Goal: Obtain resource: Download file/media

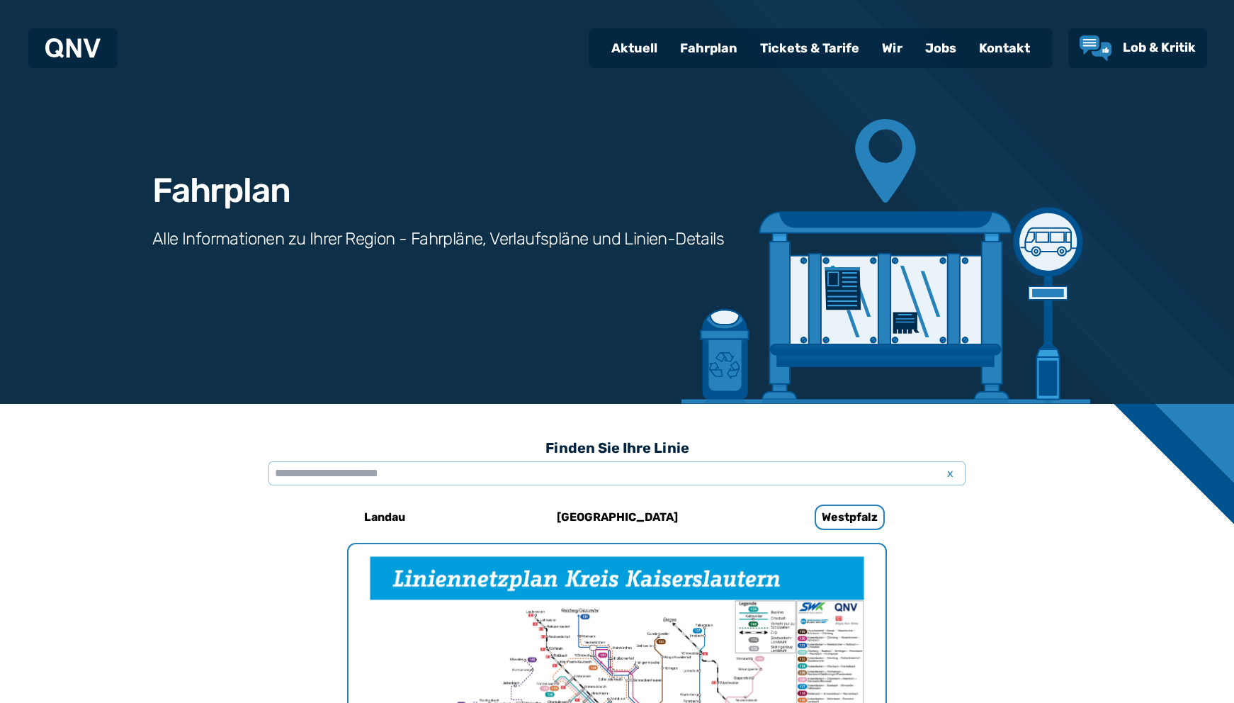
scroll to position [1151, 0]
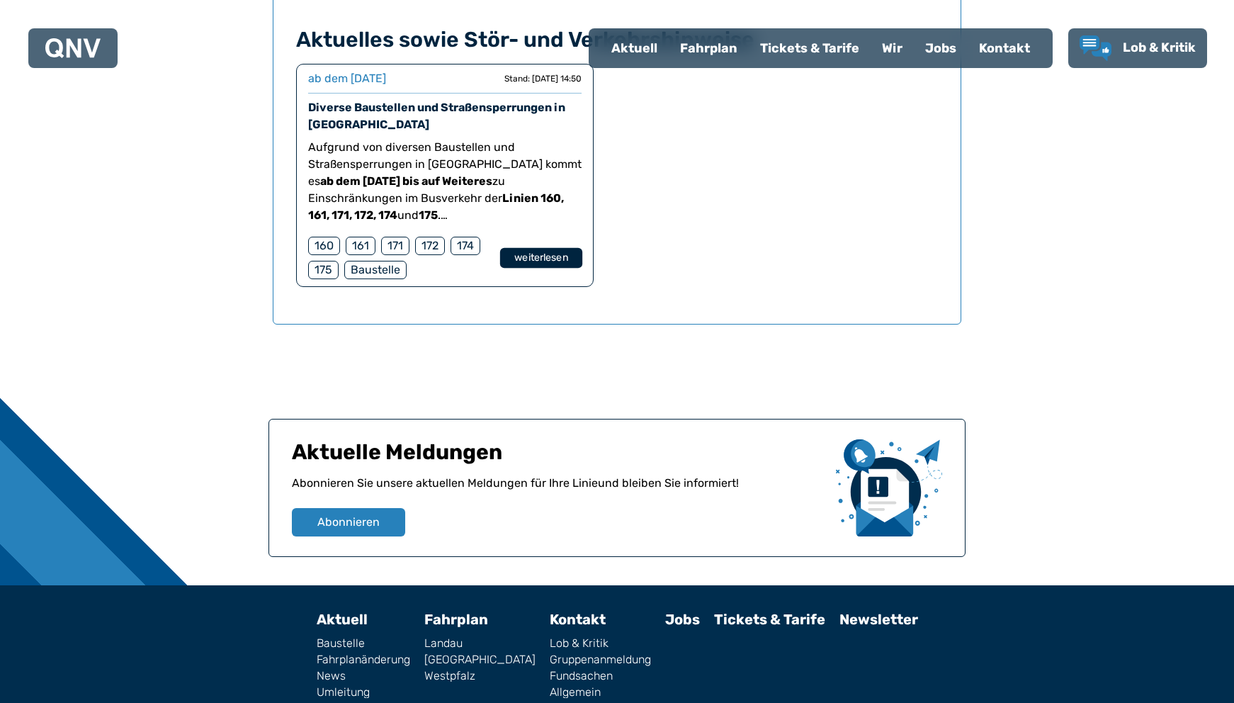
click at [534, 256] on button "weiterlesen" at bounding box center [541, 258] width 82 height 21
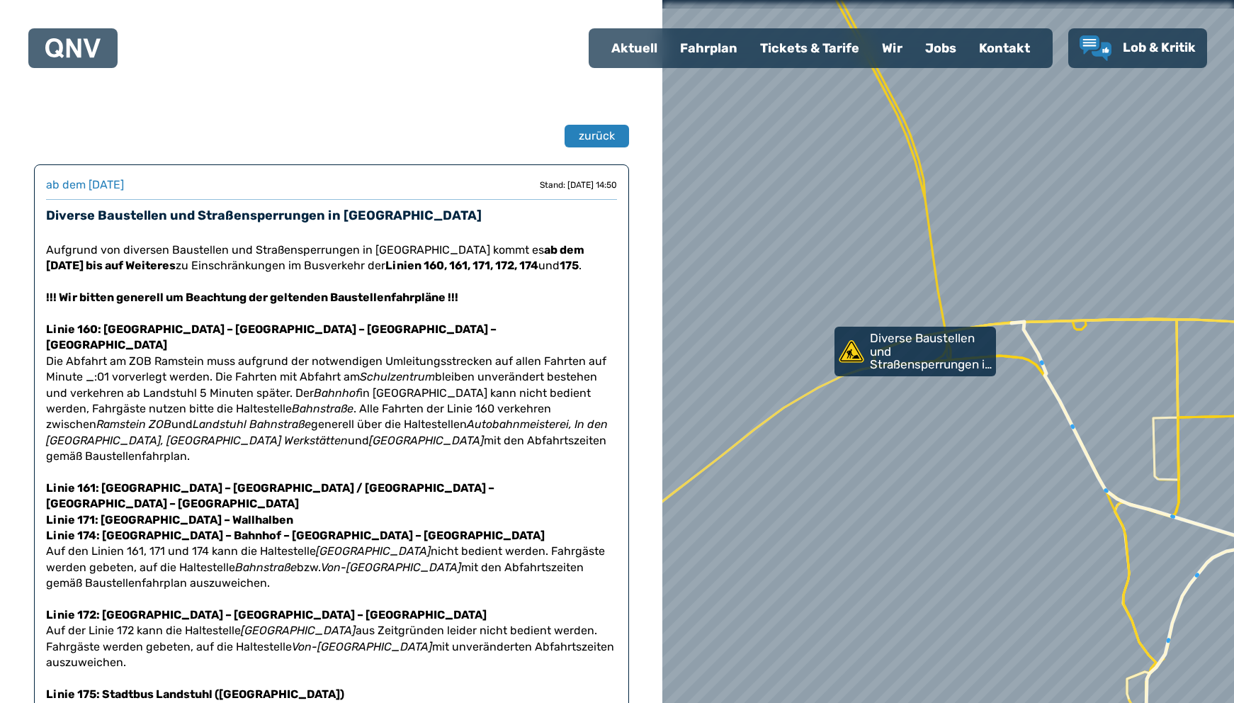
click at [138, 330] on strong "Linie 160: [GEOGRAPHIC_DATA] – [GEOGRAPHIC_DATA] – [GEOGRAPHIC_DATA] – [GEOGRAP…" at bounding box center [271, 336] width 451 height 29
click at [142, 333] on strong "Linie 160: [GEOGRAPHIC_DATA] – [GEOGRAPHIC_DATA] – [GEOGRAPHIC_DATA] – [GEOGRAP…" at bounding box center [271, 336] width 451 height 29
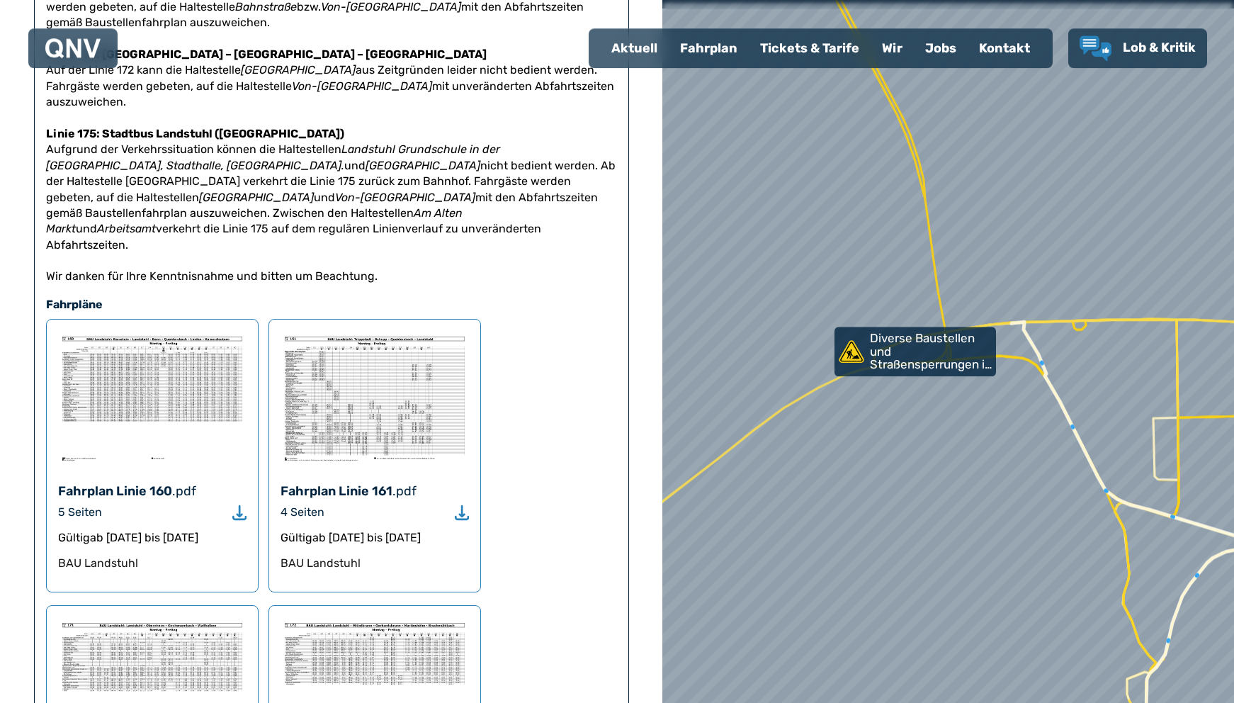
scroll to position [506, 0]
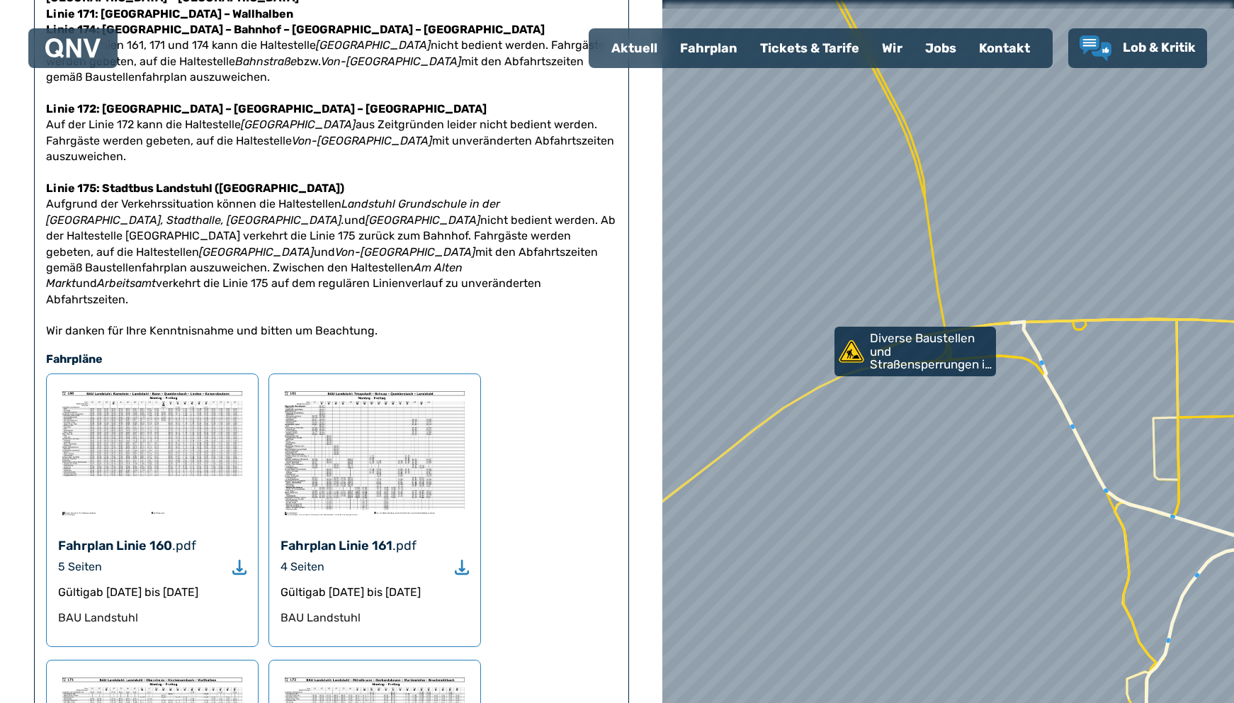
click at [205, 385] on img at bounding box center [152, 452] width 188 height 135
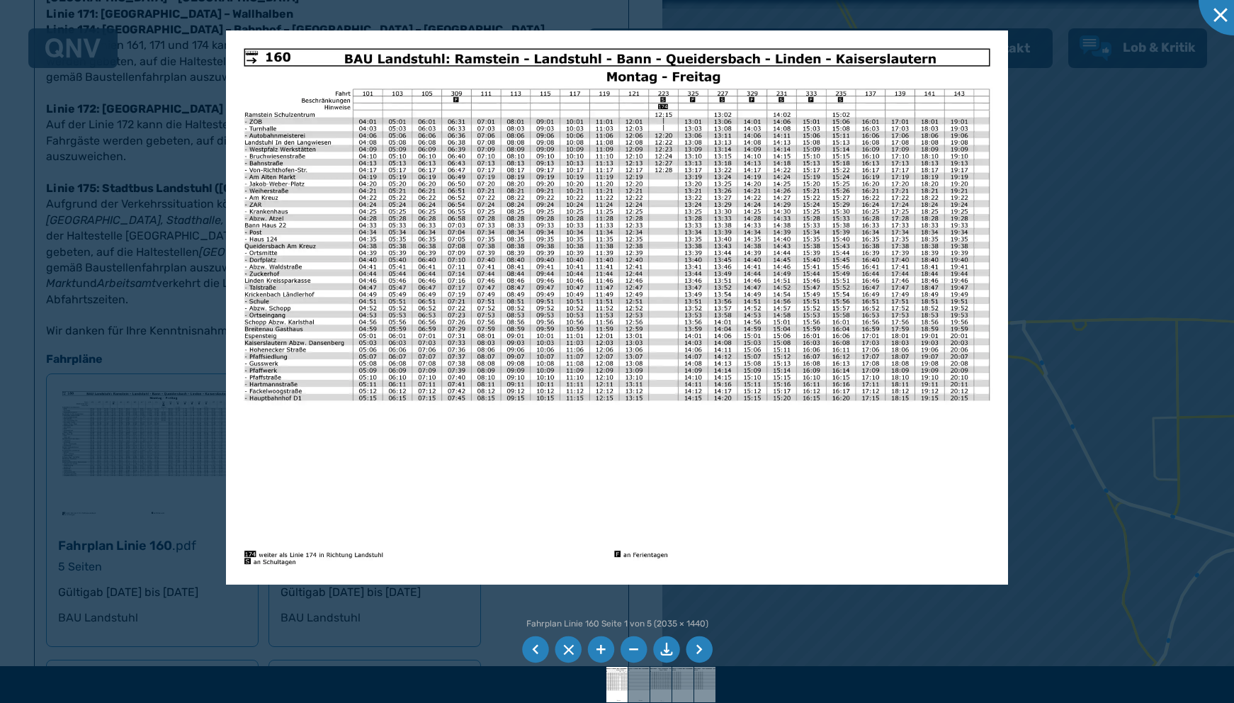
click at [261, 235] on img at bounding box center [617, 306] width 782 height 553
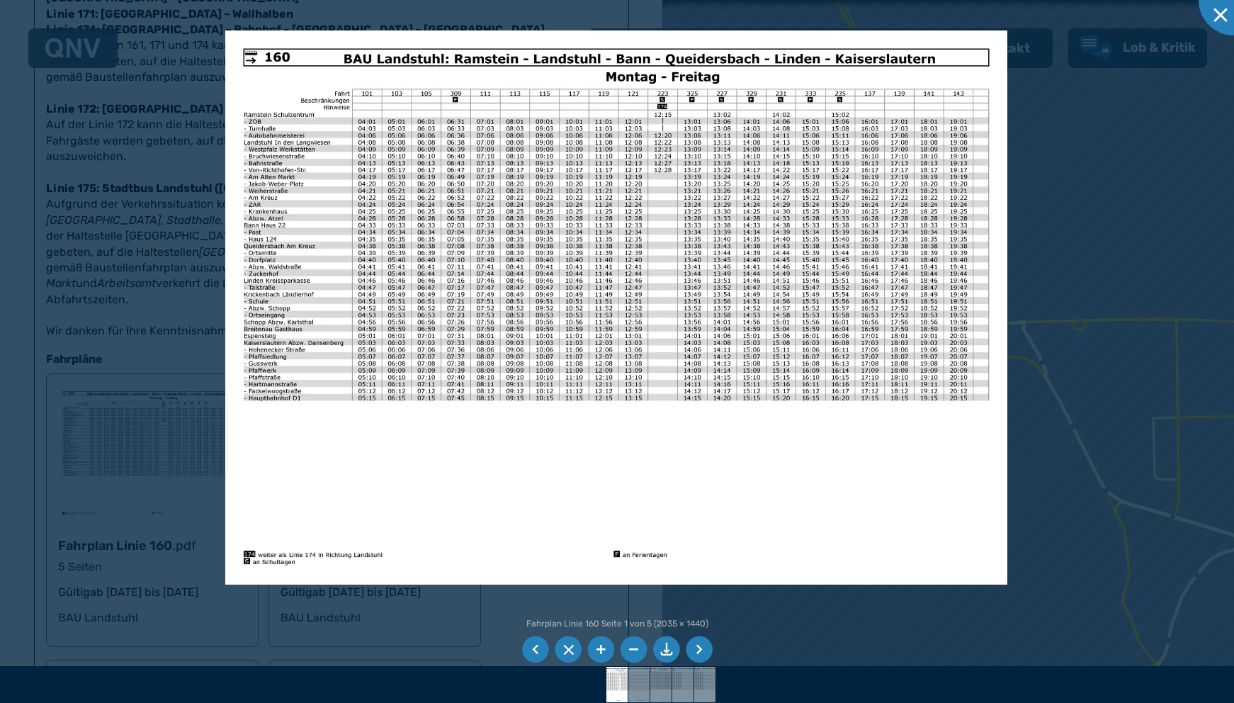
click at [253, 69] on img at bounding box center [616, 306] width 782 height 553
click at [252, 59] on img at bounding box center [616, 306] width 782 height 553
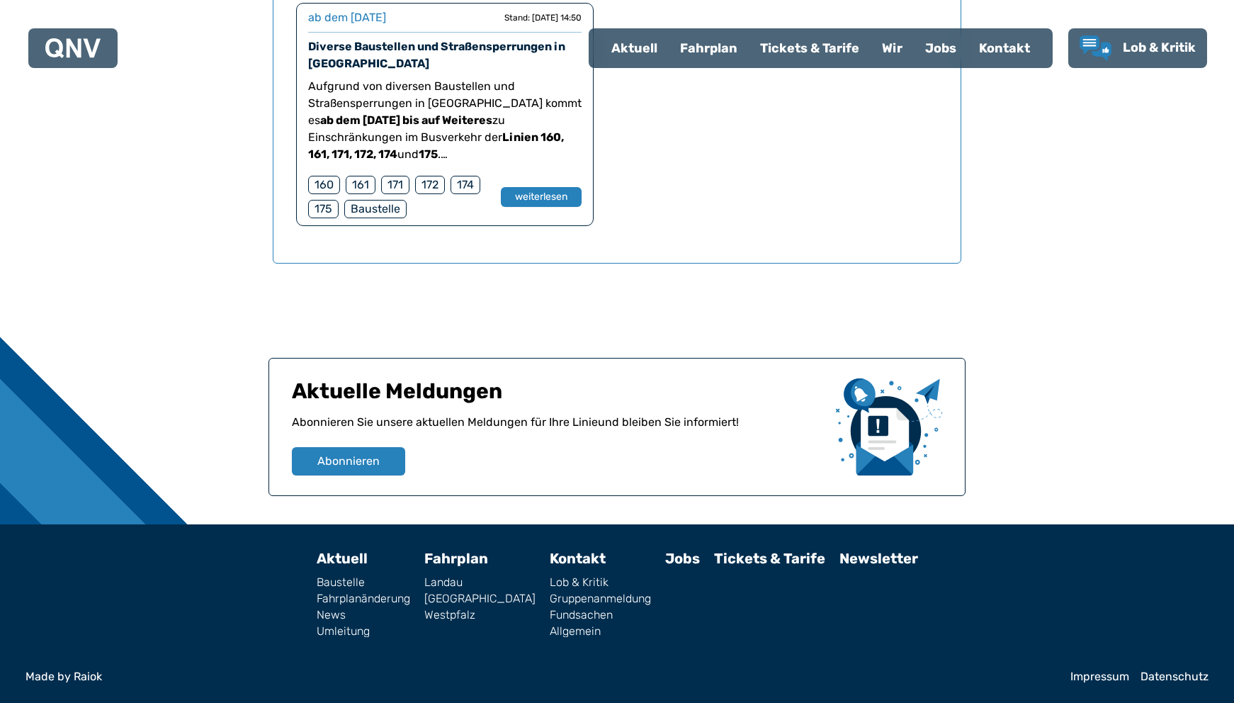
scroll to position [995, 0]
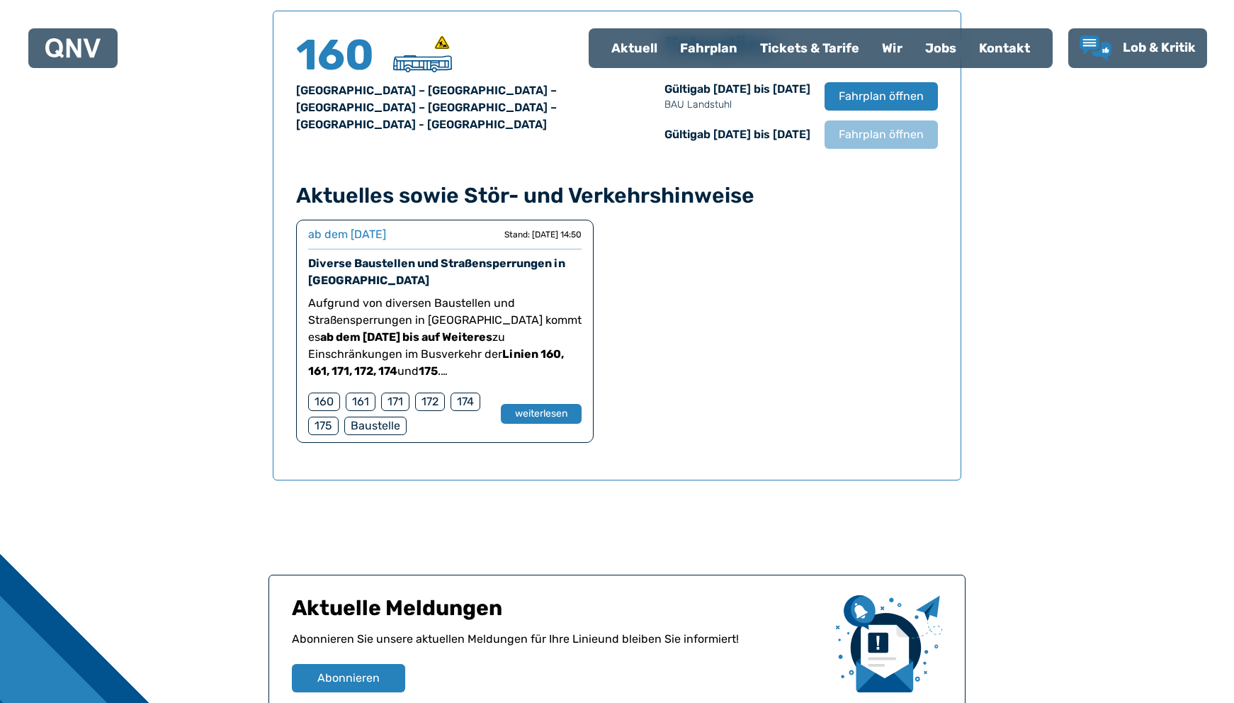
click at [322, 405] on div "160" at bounding box center [324, 402] width 32 height 18
click at [549, 415] on button "weiterlesen" at bounding box center [541, 414] width 82 height 21
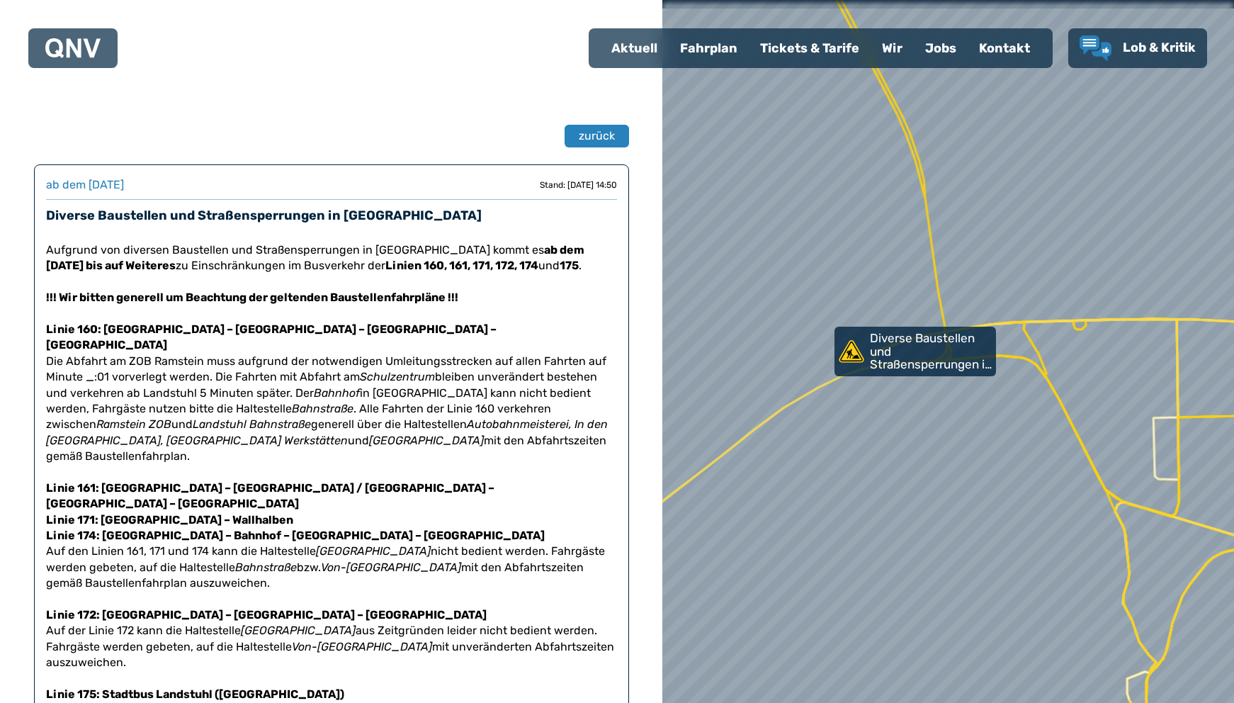
click at [112, 331] on strong "Linie 160: [GEOGRAPHIC_DATA] – [GEOGRAPHIC_DATA] – [GEOGRAPHIC_DATA] – [GEOGRAP…" at bounding box center [271, 336] width 451 height 29
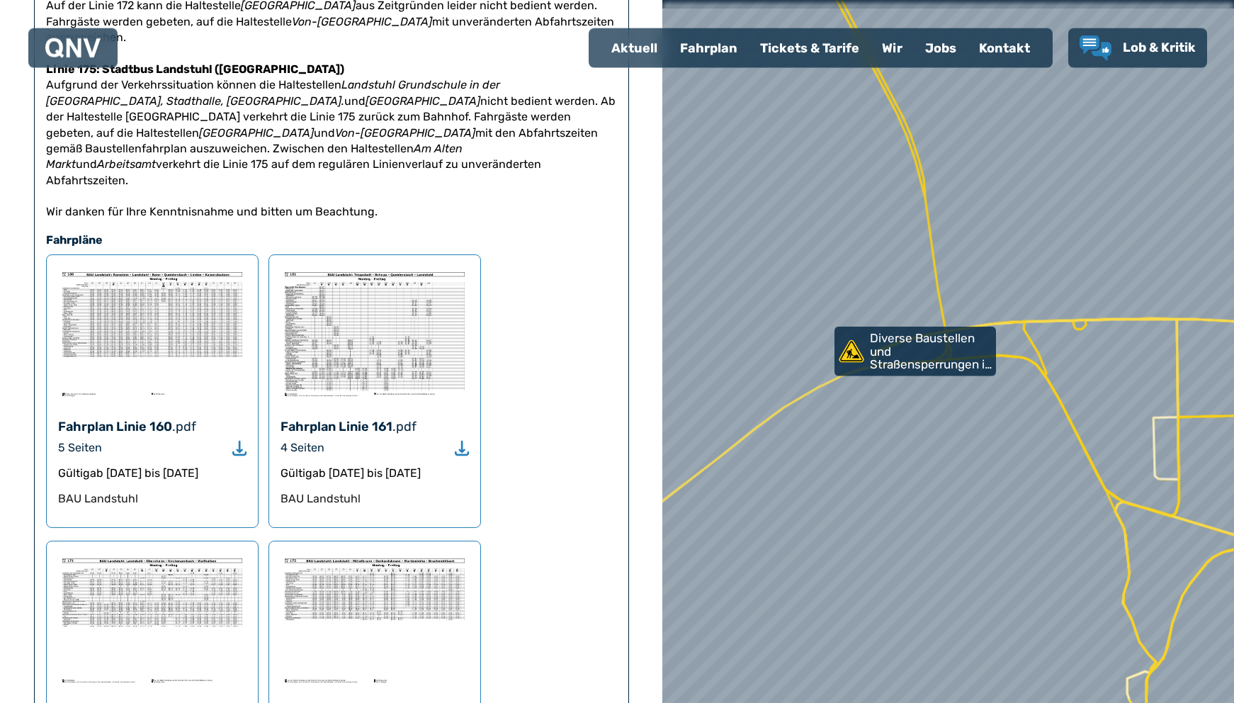
scroll to position [650, 0]
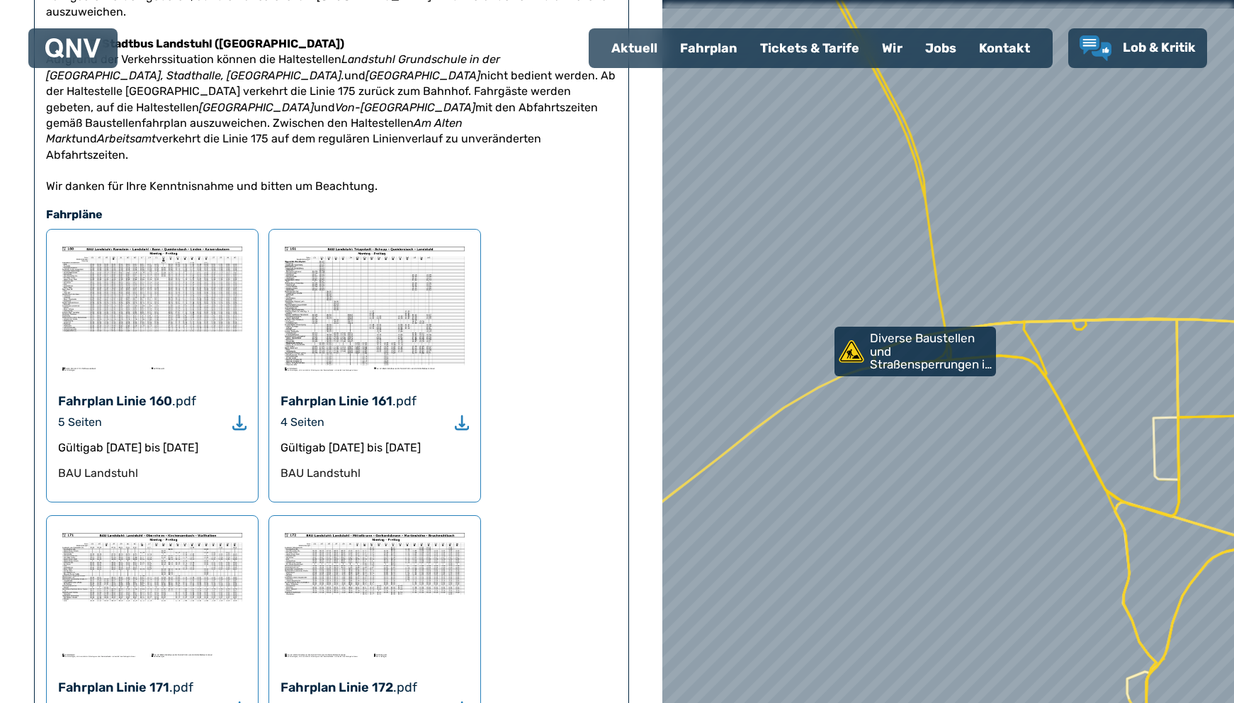
click at [154, 249] on img at bounding box center [152, 308] width 188 height 135
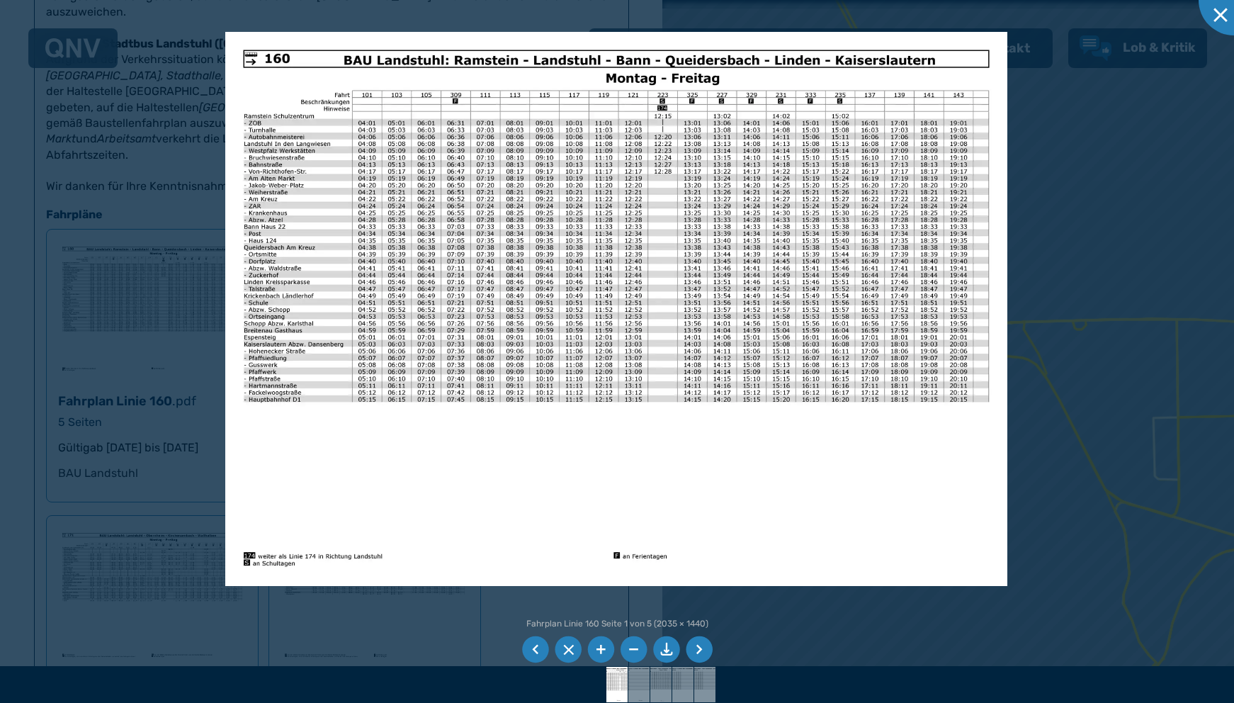
click at [283, 63] on img at bounding box center [616, 308] width 782 height 553
click at [252, 69] on img at bounding box center [616, 308] width 782 height 553
click at [277, 63] on img at bounding box center [616, 308] width 782 height 553
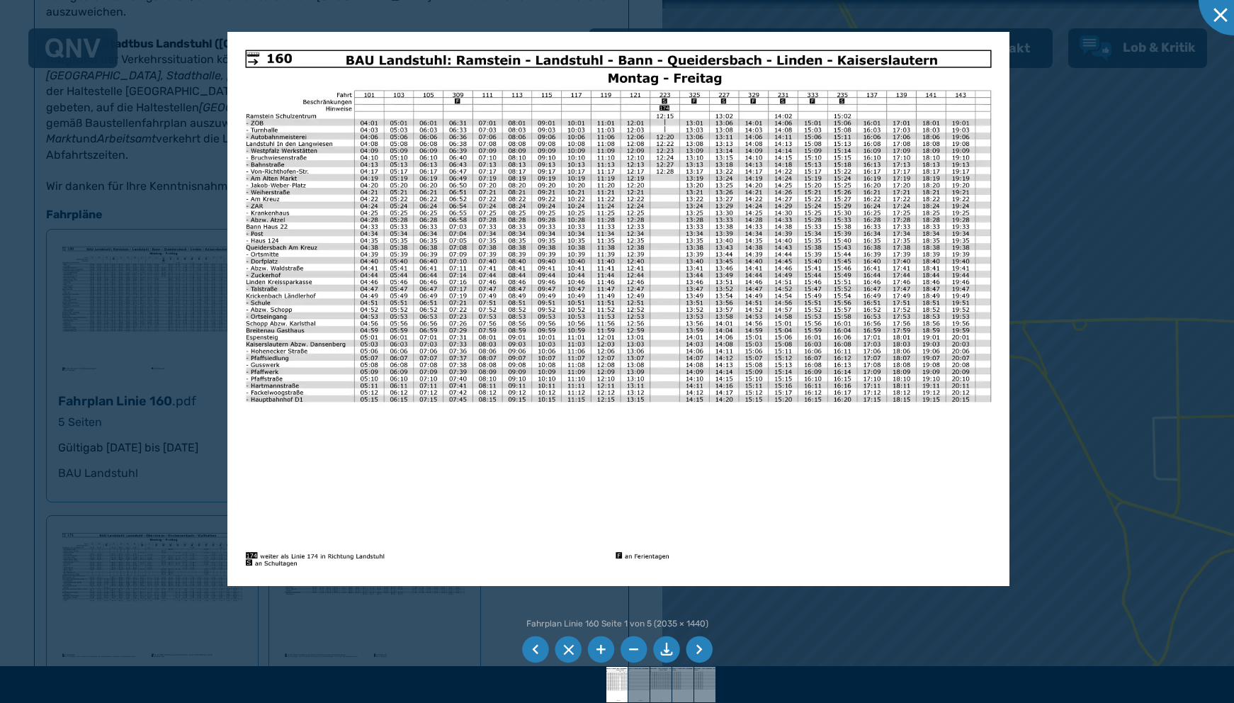
click at [279, 64] on img at bounding box center [618, 308] width 782 height 553
click at [260, 68] on img at bounding box center [618, 308] width 782 height 553
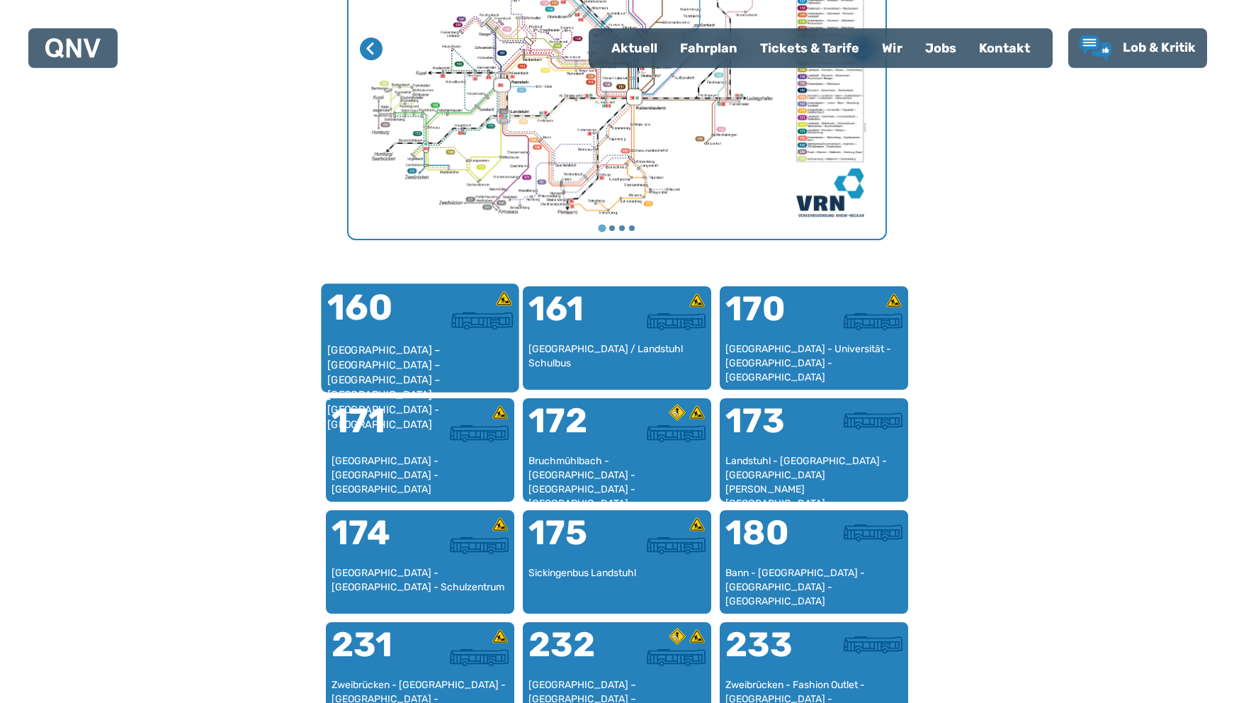
scroll to position [726, 0]
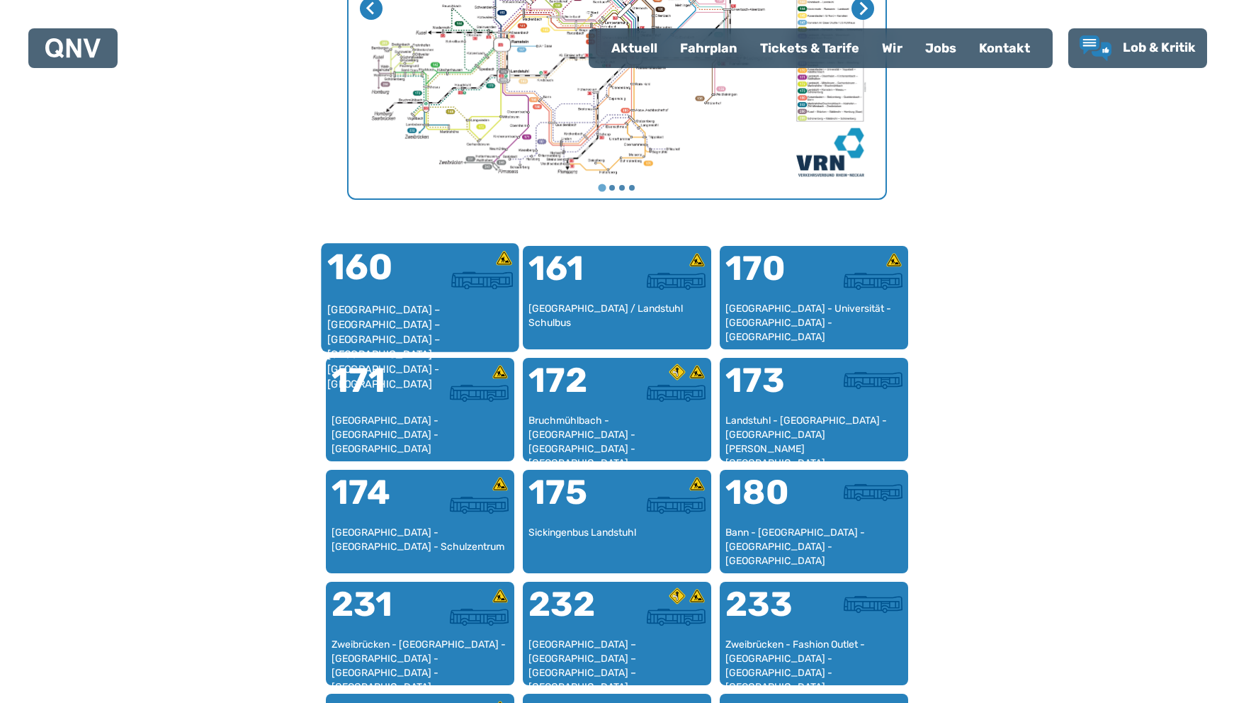
click at [413, 329] on div "[GEOGRAPHIC_DATA] – [GEOGRAPHIC_DATA] – [GEOGRAPHIC_DATA] – [GEOGRAPHIC_DATA] –…" at bounding box center [420, 324] width 186 height 43
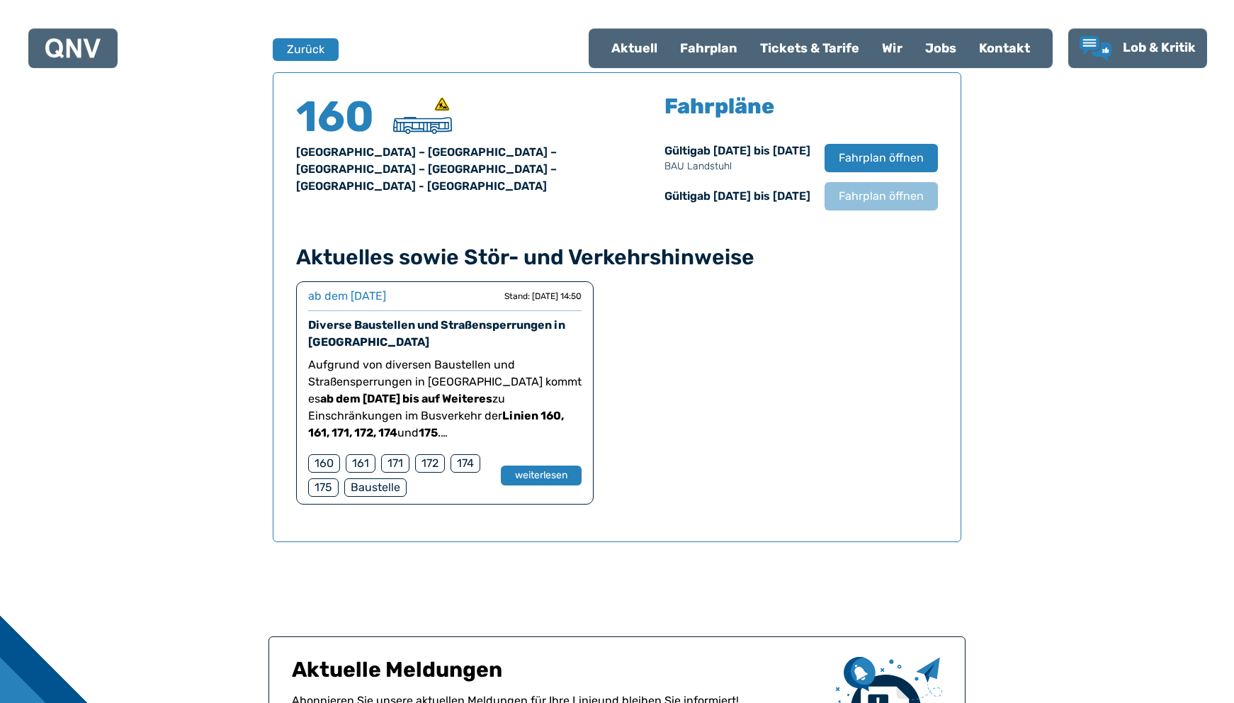
scroll to position [934, 0]
click at [868, 150] on span "Fahrplan öffnen" at bounding box center [881, 157] width 86 height 17
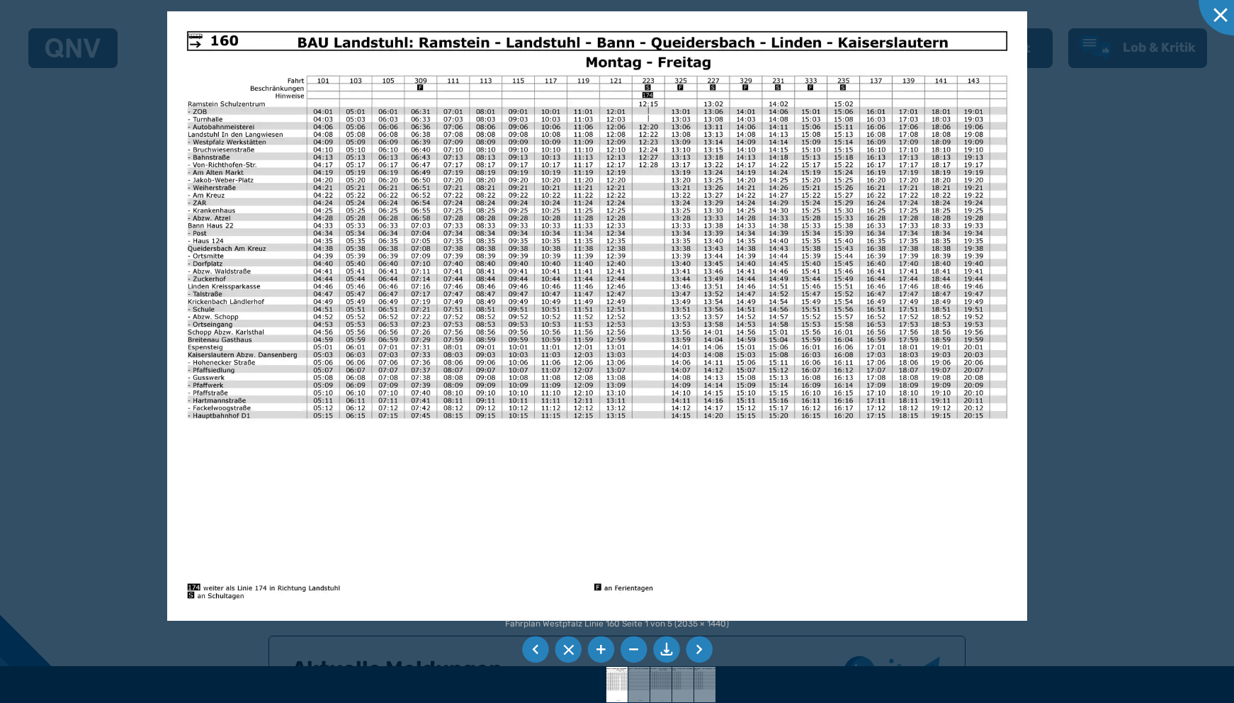
click at [197, 52] on img at bounding box center [597, 315] width 860 height 609
click at [228, 45] on img at bounding box center [597, 315] width 860 height 609
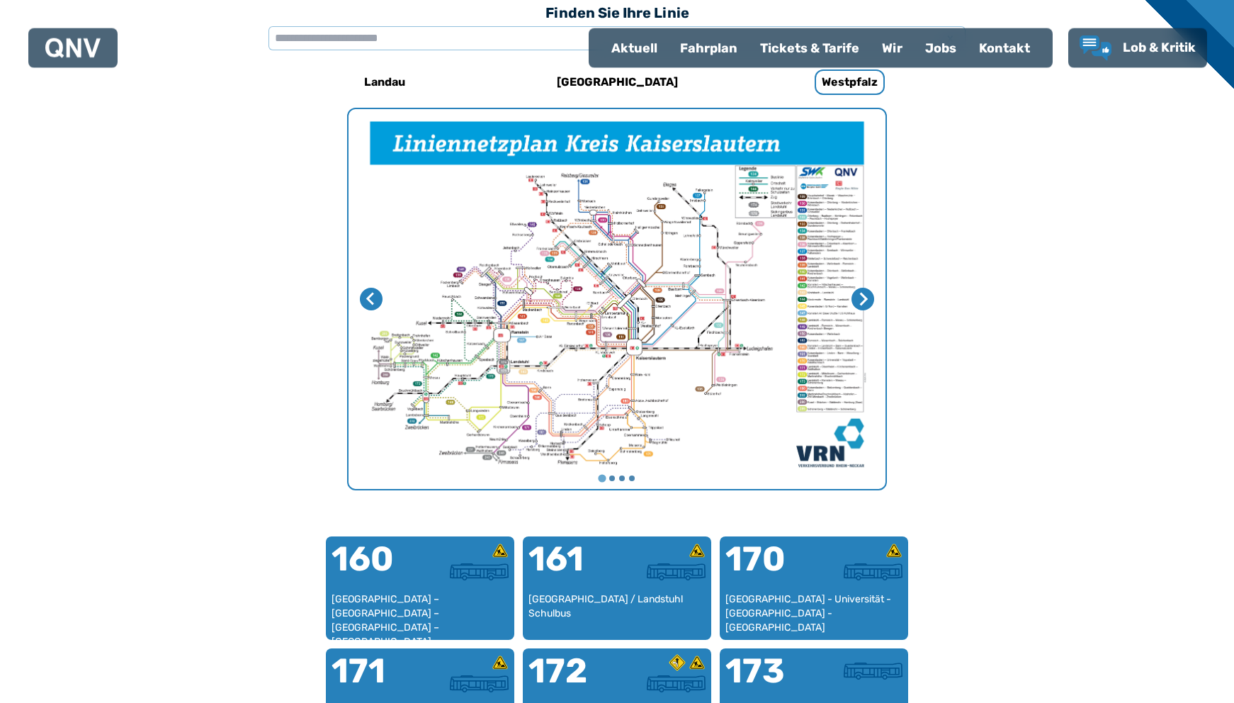
scroll to position [436, 0]
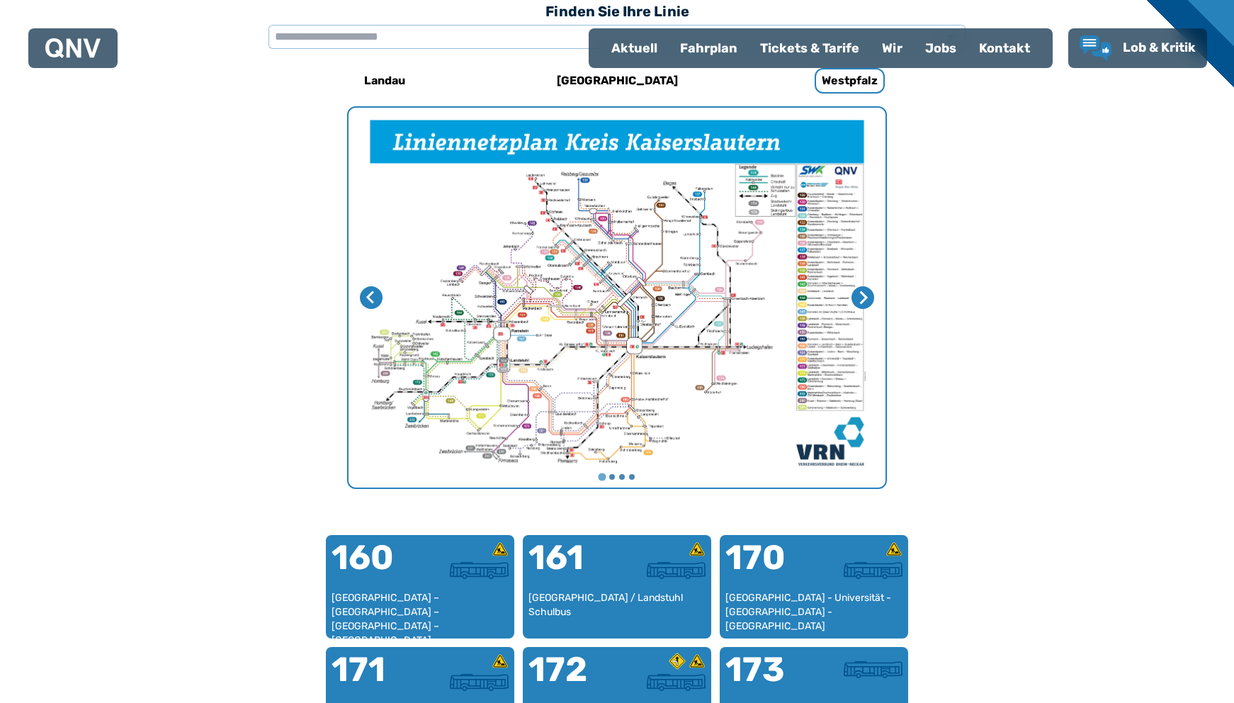
click at [703, 49] on div "Fahrplan" at bounding box center [709, 48] width 80 height 37
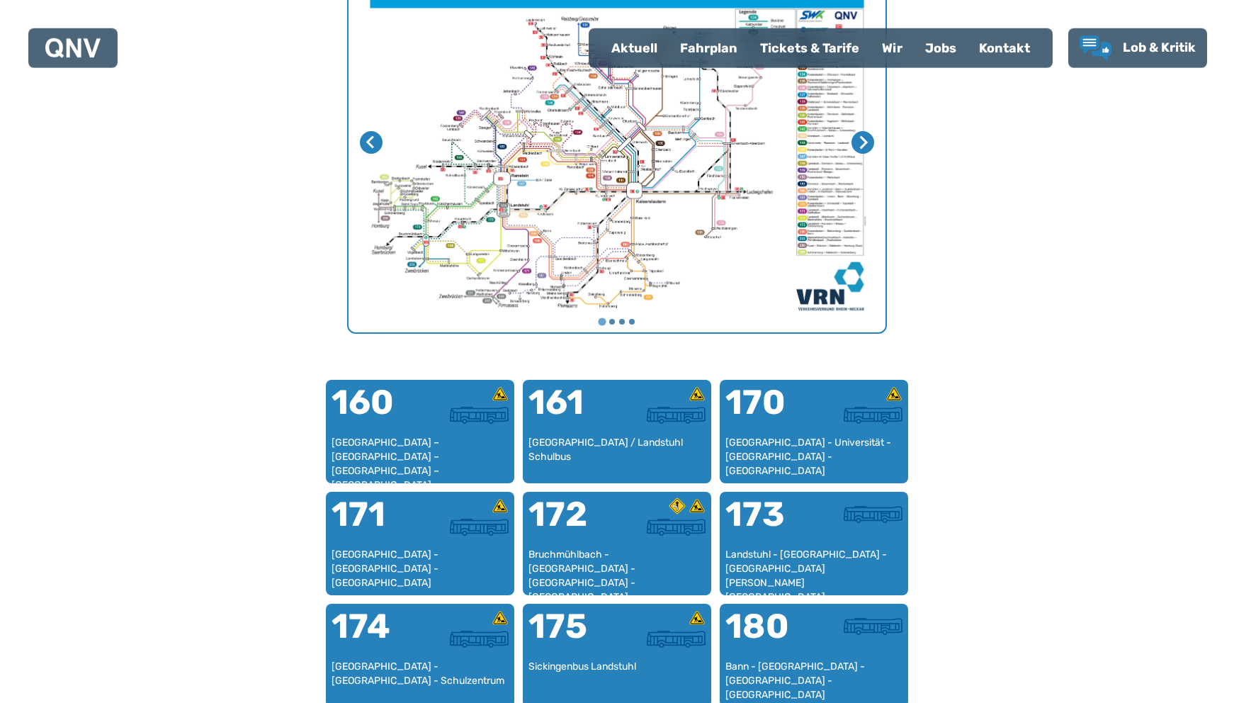
scroll to position [558, 0]
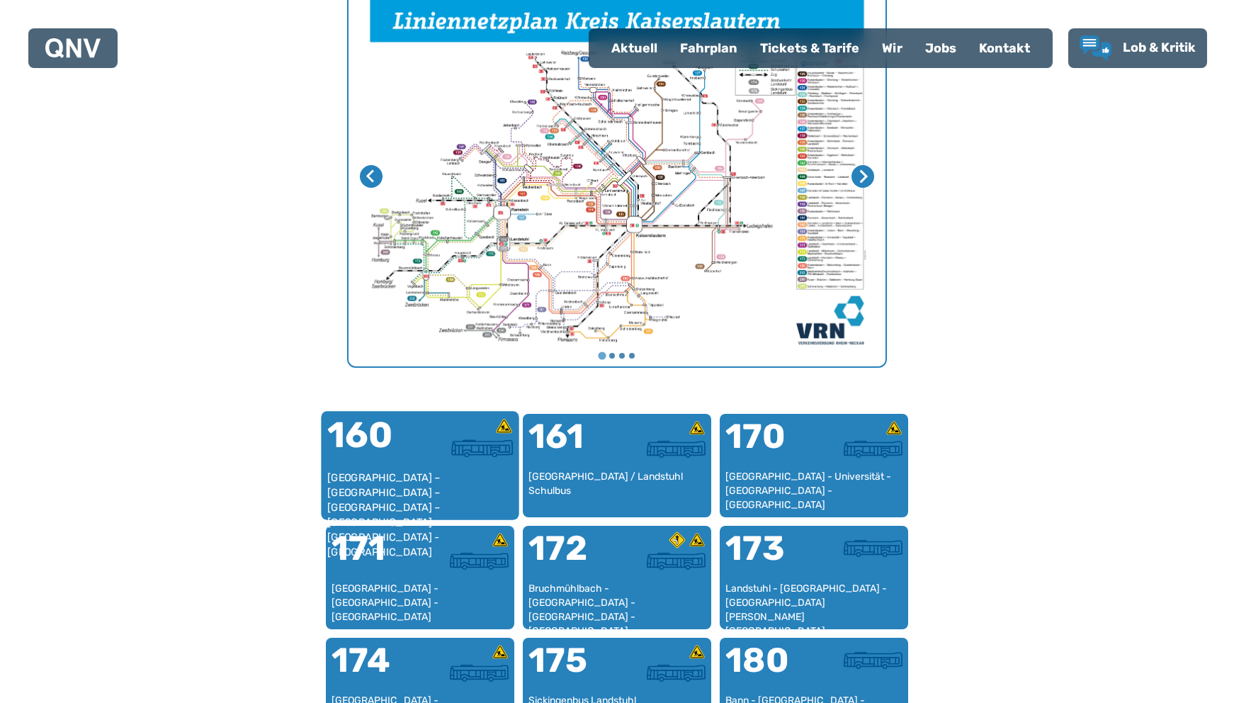
click at [364, 441] on div "160" at bounding box center [373, 443] width 93 height 53
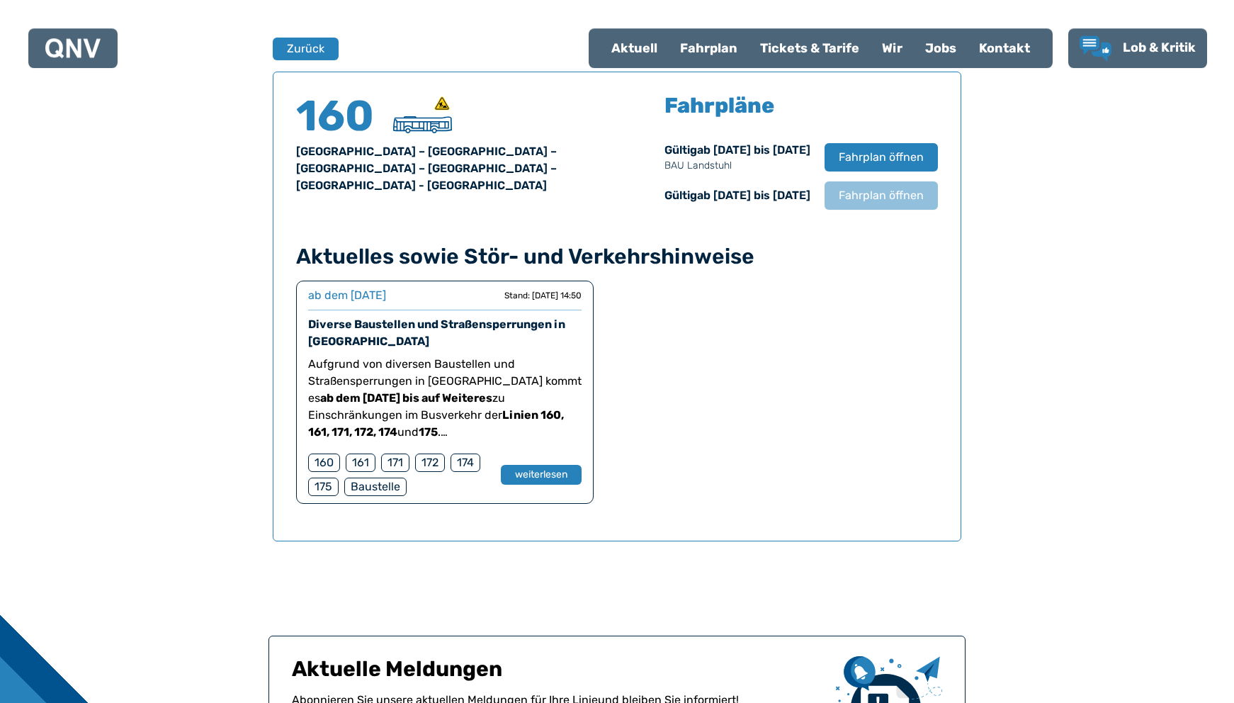
scroll to position [850, 0]
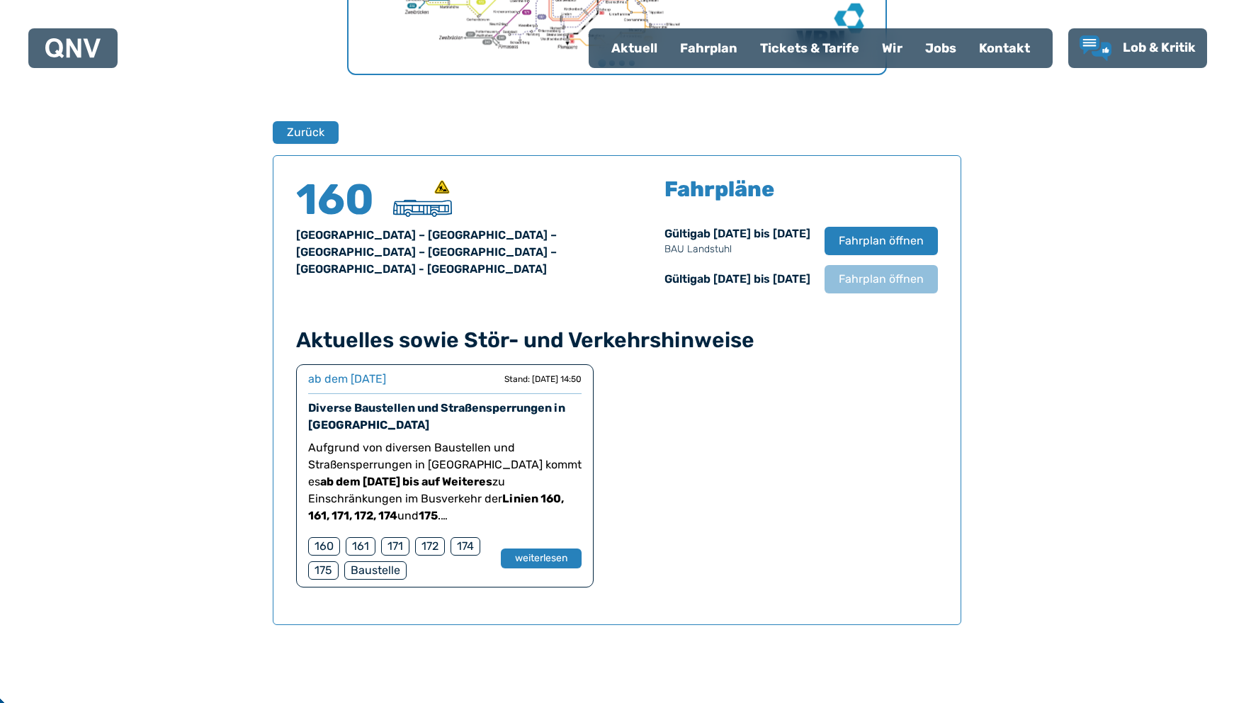
click at [361, 202] on h4 "160" at bounding box center [338, 200] width 85 height 43
click at [847, 239] on span "Fahrplan öffnen" at bounding box center [881, 240] width 86 height 17
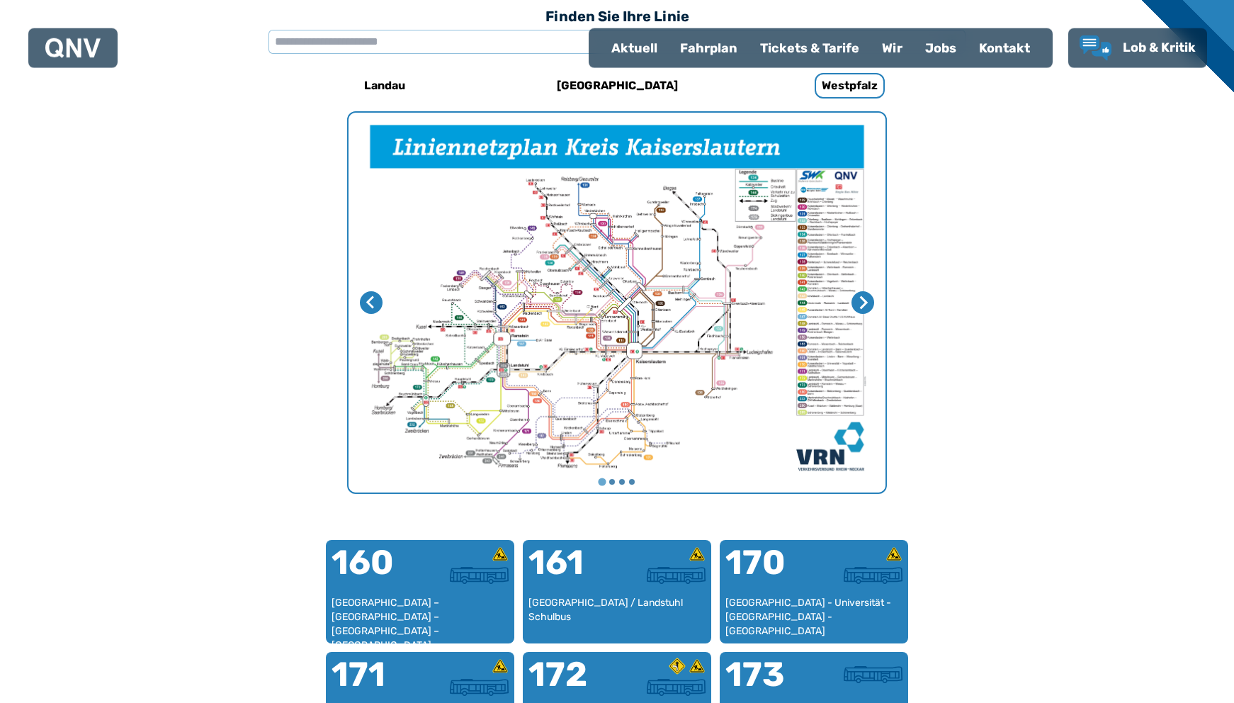
scroll to position [436, 0]
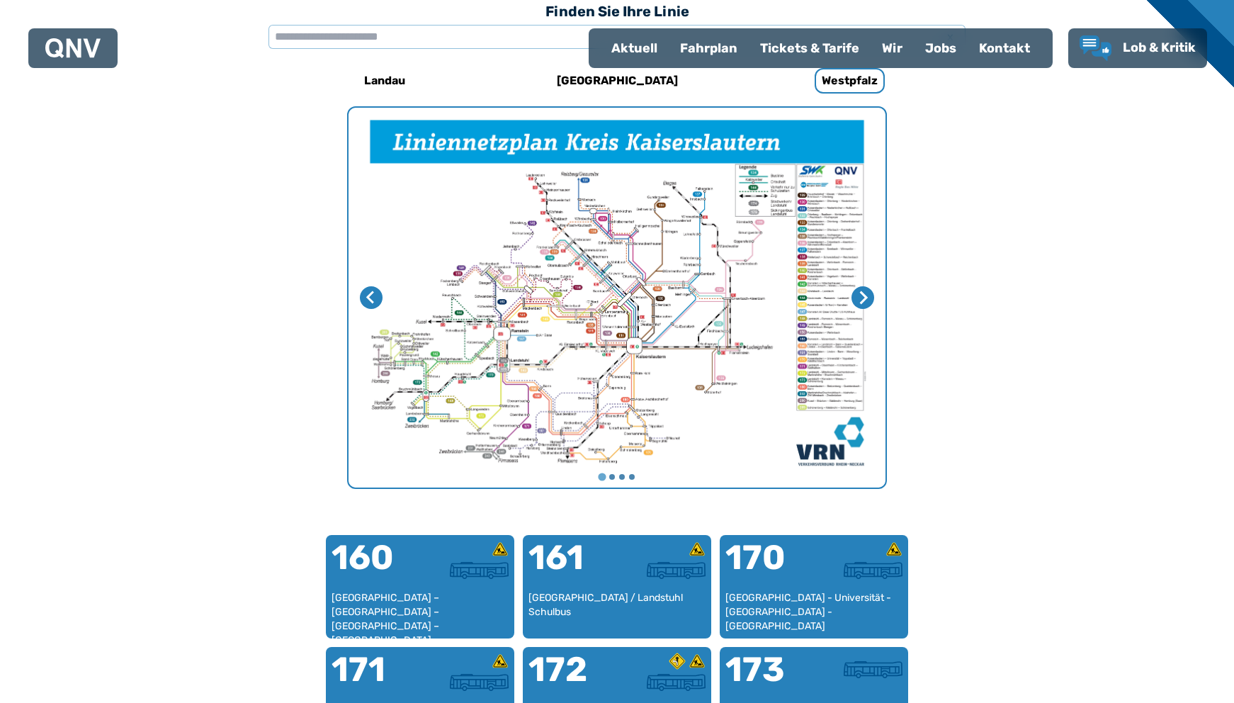
click at [707, 47] on div "Fahrplan" at bounding box center [709, 48] width 80 height 37
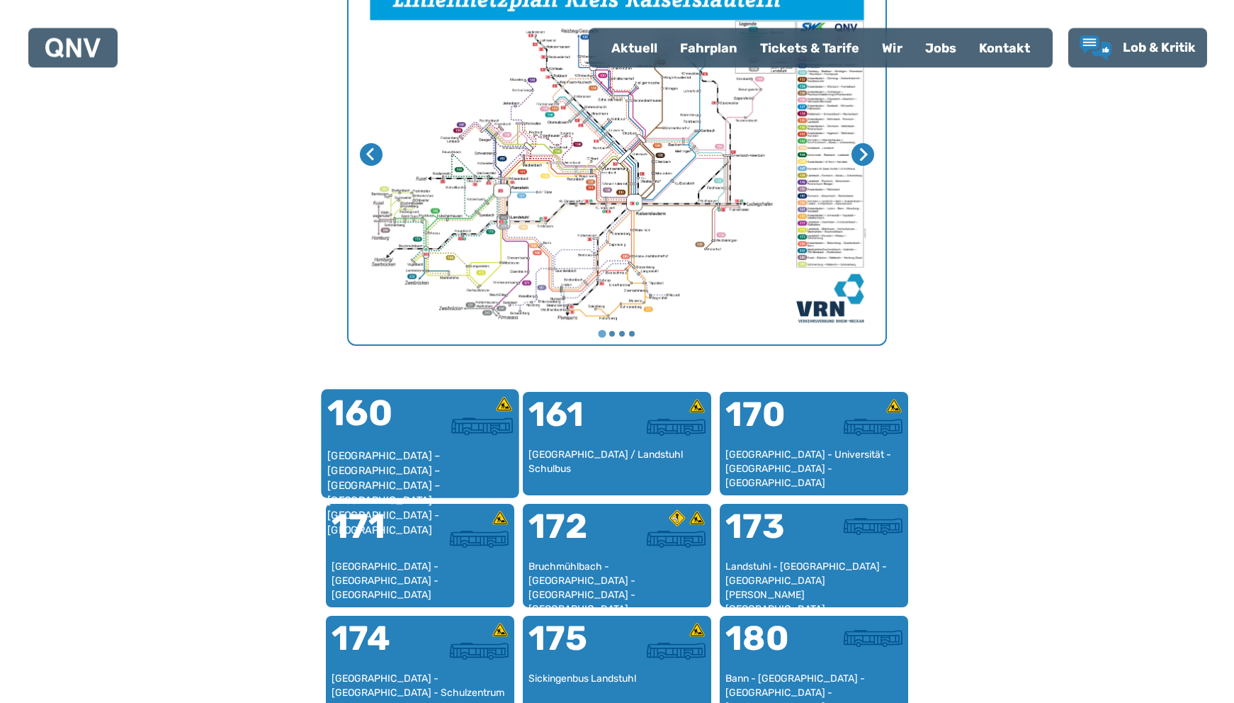
scroll to position [581, 0]
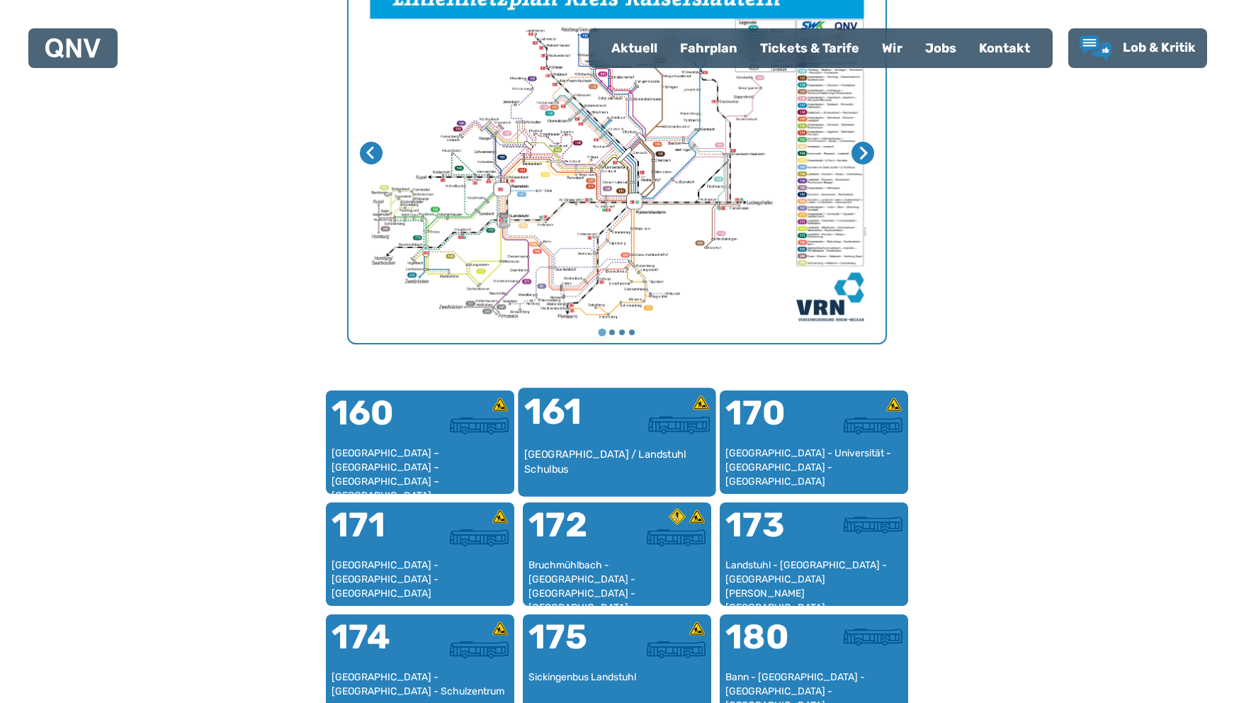
click at [609, 454] on div "[GEOGRAPHIC_DATA] / Landstuhl Schulbus" at bounding box center [617, 468] width 186 height 43
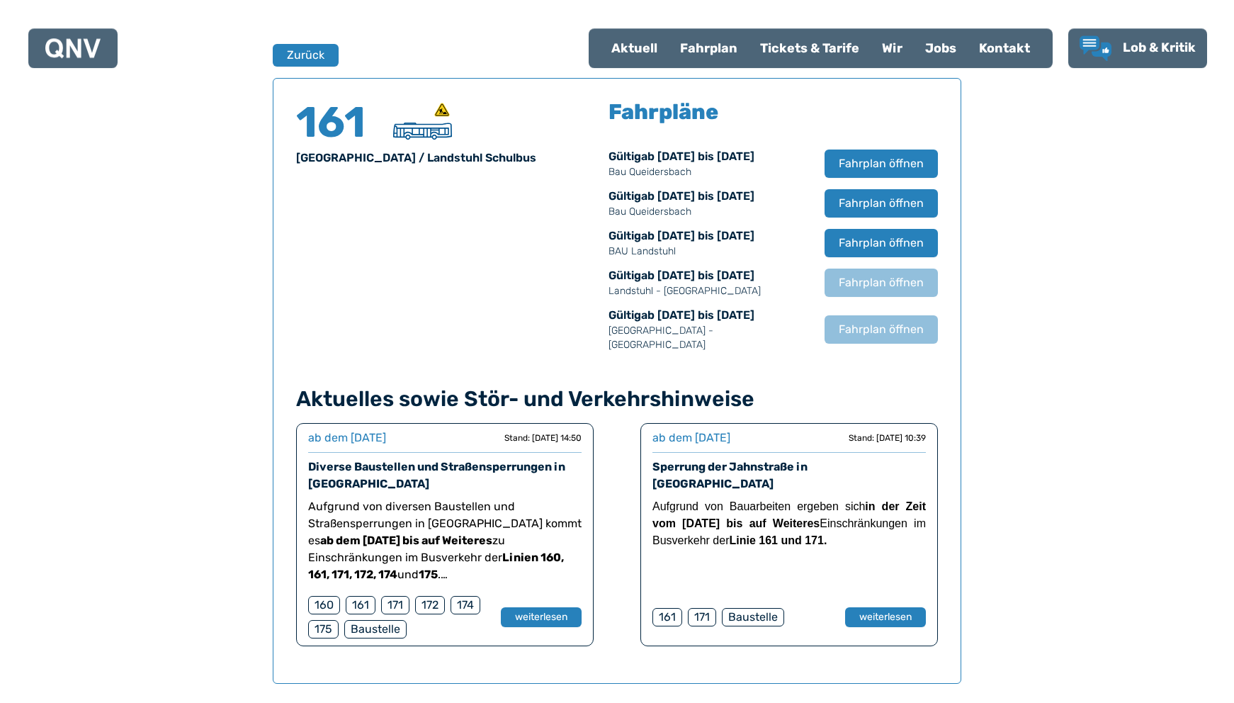
scroll to position [934, 0]
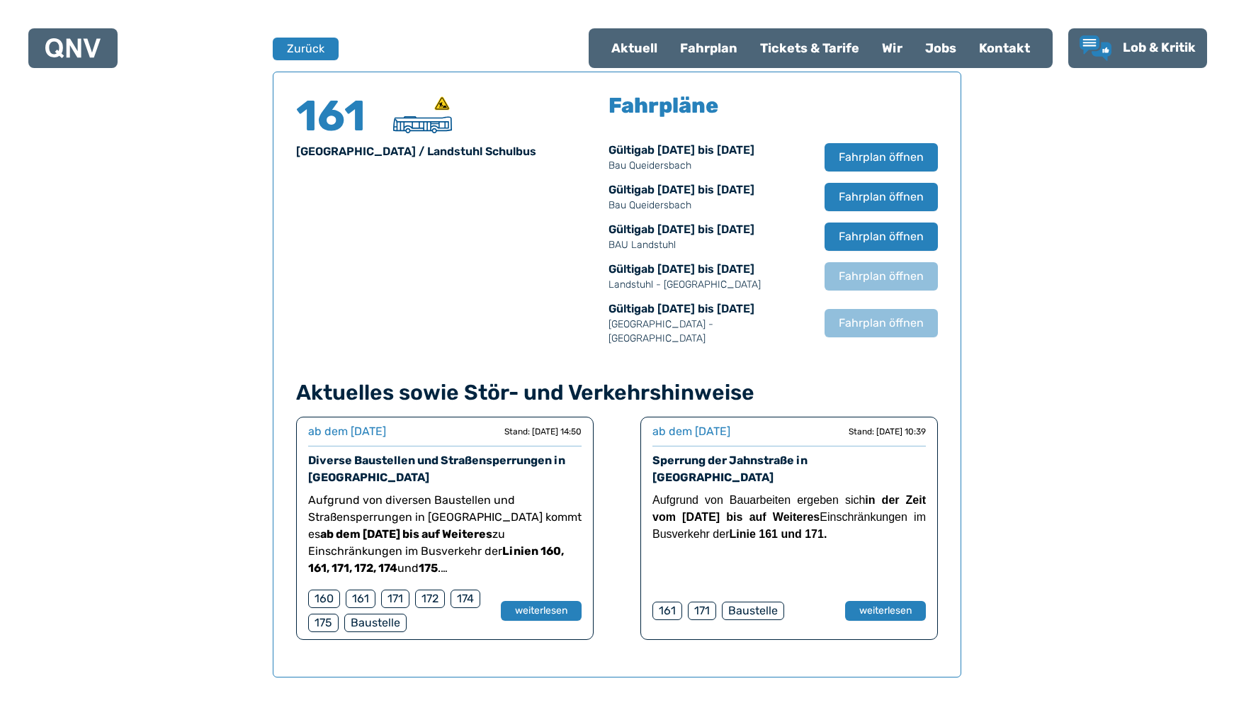
click at [311, 590] on div "160" at bounding box center [324, 599] width 32 height 18
click at [325, 590] on div "160" at bounding box center [324, 599] width 32 height 18
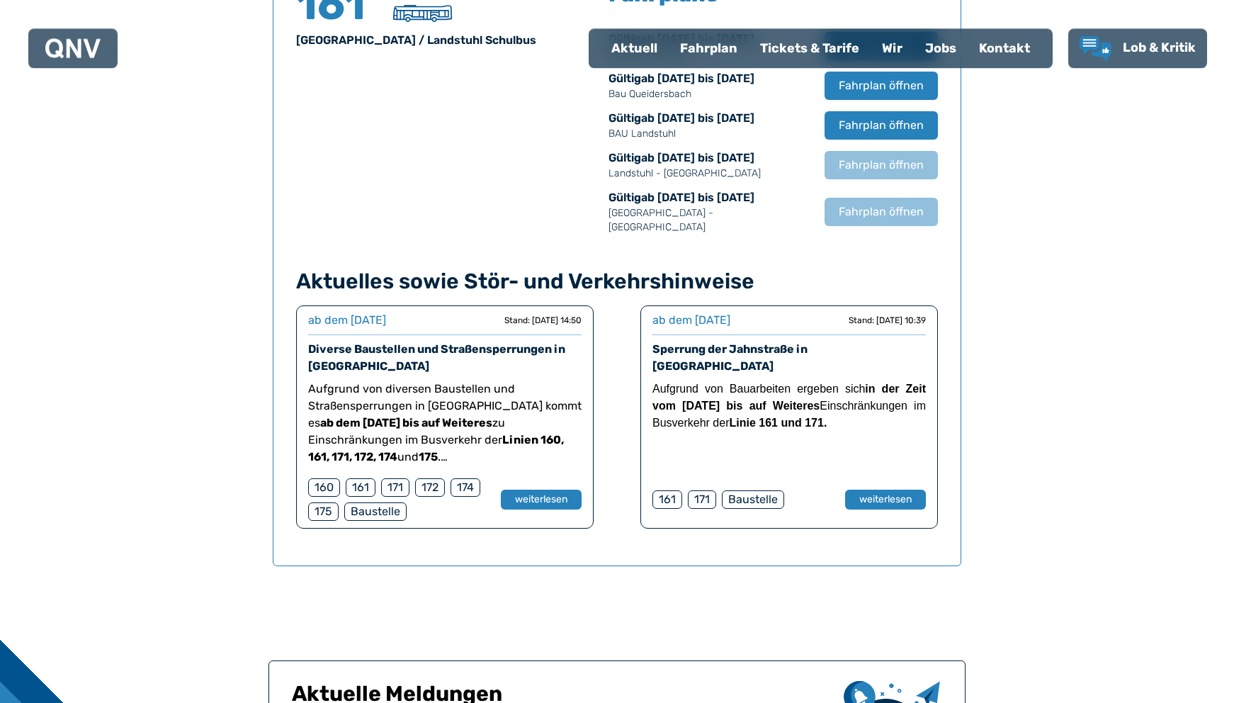
scroll to position [1044, 0]
click at [326, 479] on div "160" at bounding box center [324, 488] width 32 height 18
click at [519, 490] on button "weiterlesen" at bounding box center [541, 500] width 82 height 21
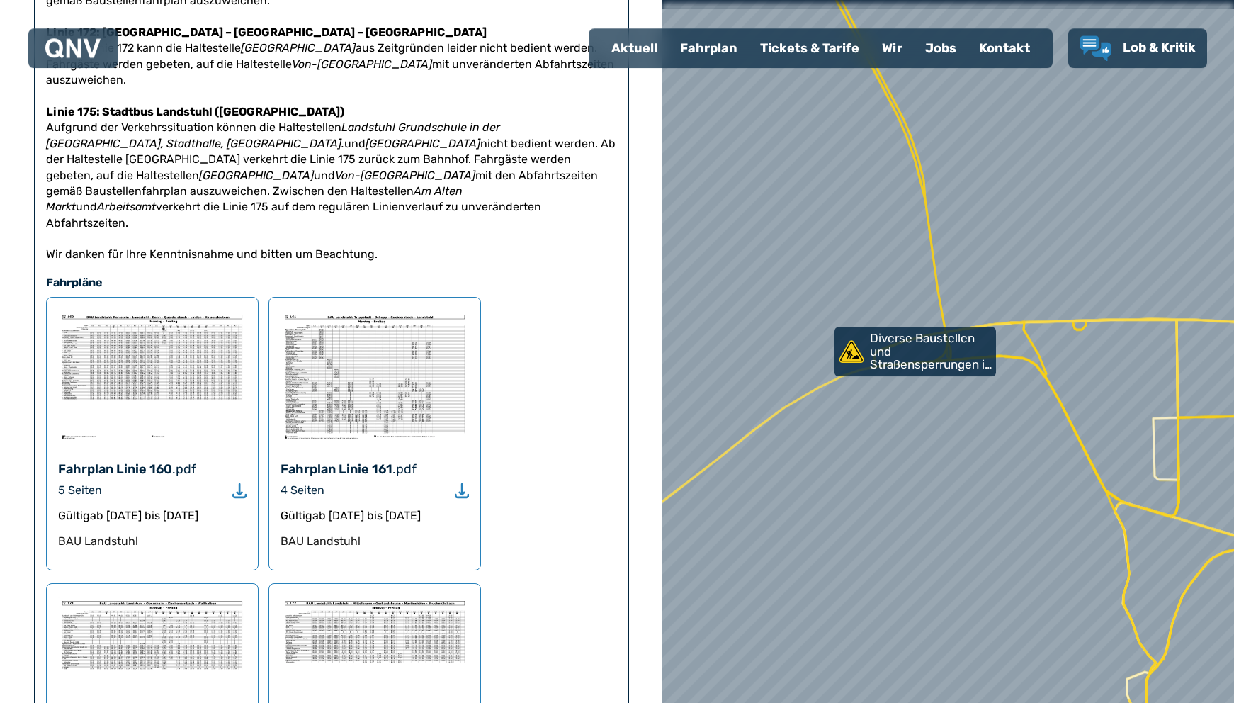
scroll to position [506, 0]
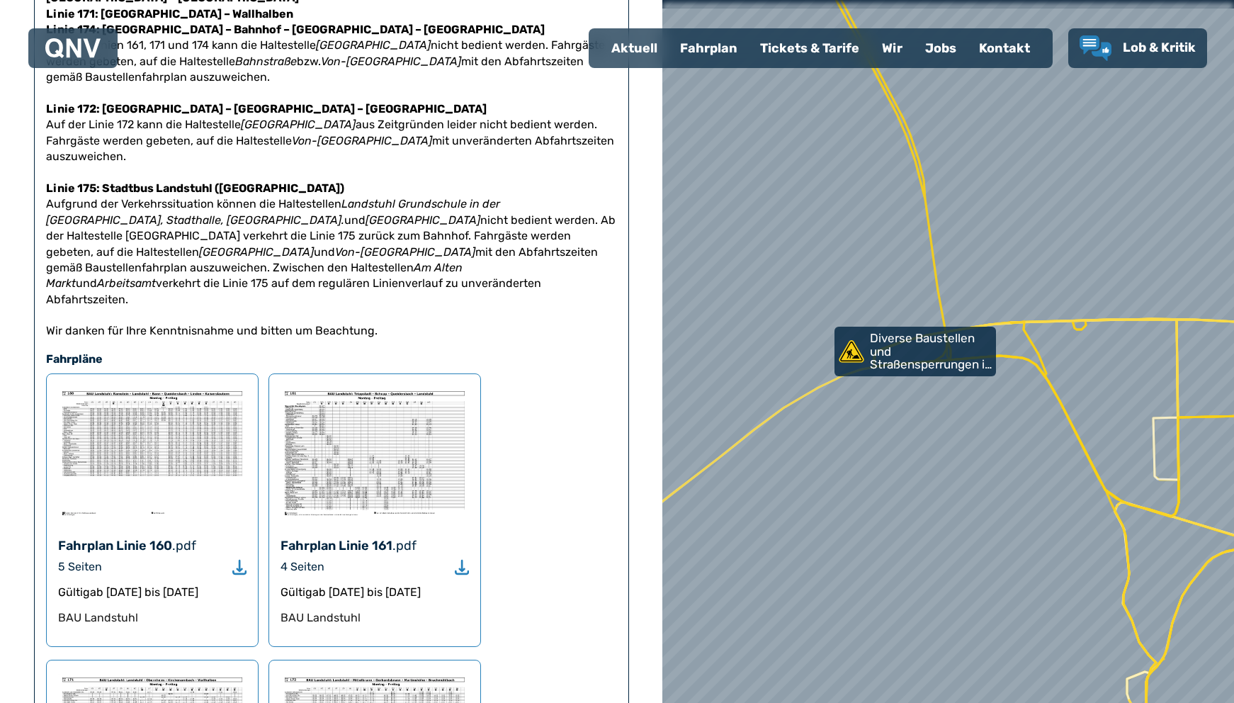
click at [108, 536] on div "Fahrplan Linie 160" at bounding box center [115, 546] width 114 height 20
click at [190, 385] on img at bounding box center [152, 452] width 188 height 135
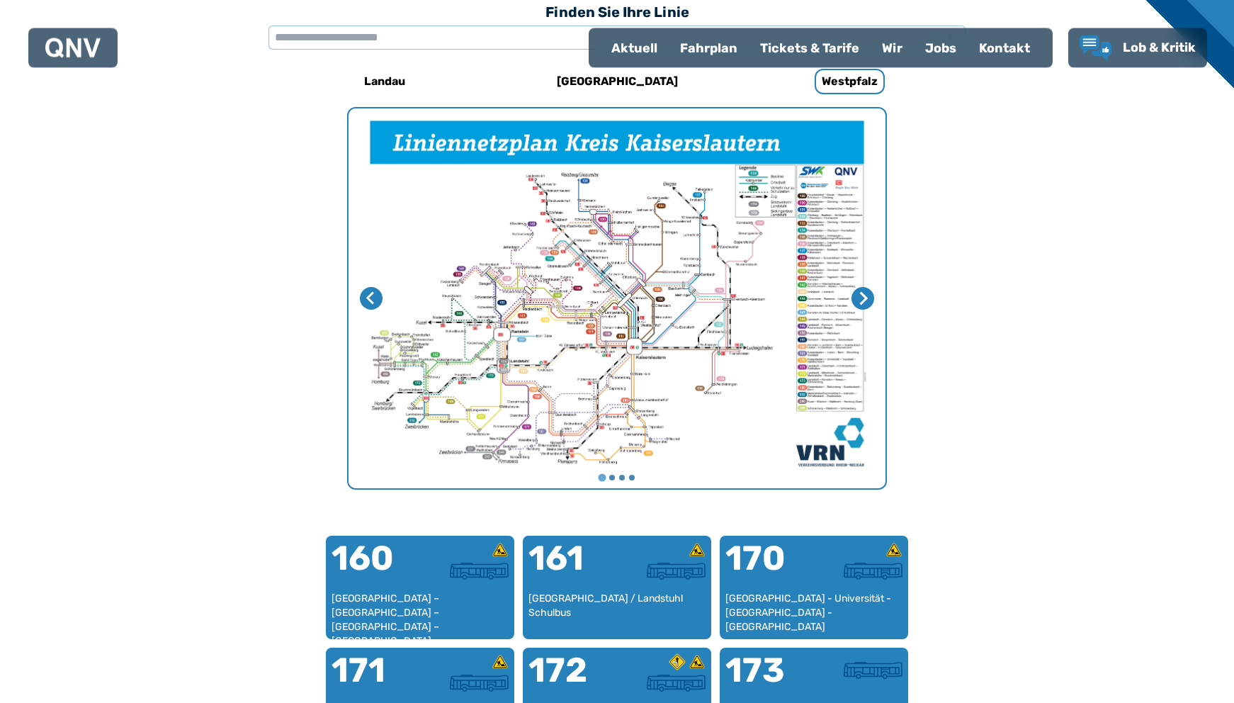
scroll to position [436, 0]
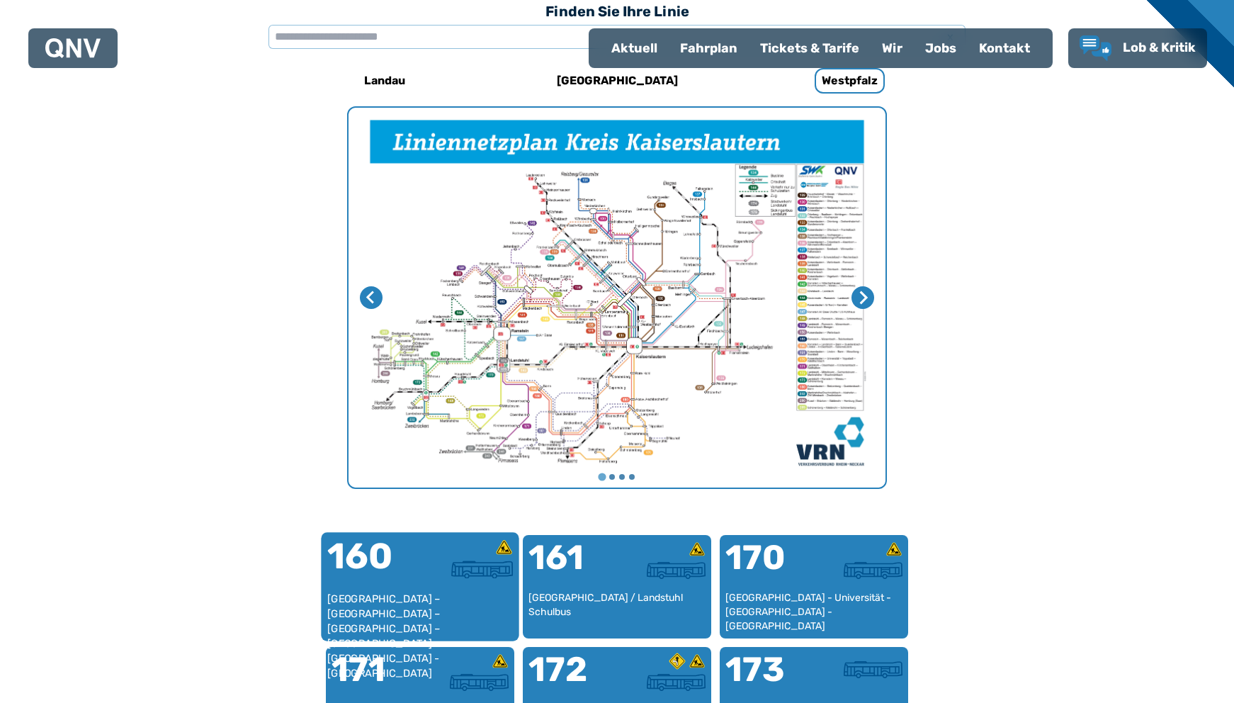
click at [410, 594] on div "[GEOGRAPHIC_DATA] – [GEOGRAPHIC_DATA] – [GEOGRAPHIC_DATA] – [GEOGRAPHIC_DATA] –…" at bounding box center [420, 613] width 186 height 43
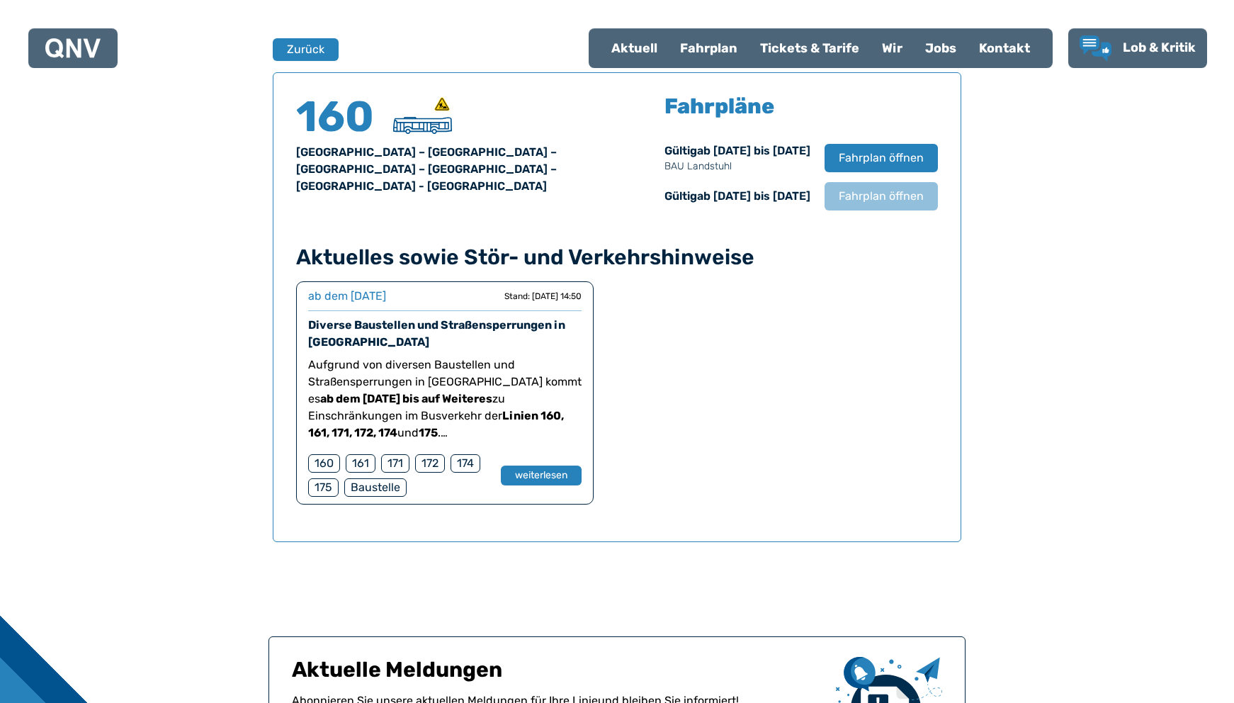
scroll to position [934, 0]
click at [386, 162] on div "[GEOGRAPHIC_DATA] – [GEOGRAPHIC_DATA] – [GEOGRAPHIC_DATA] – [GEOGRAPHIC_DATA] –…" at bounding box center [448, 168] width 304 height 51
click at [876, 196] on span "Fahrplan öffnen" at bounding box center [881, 195] width 86 height 17
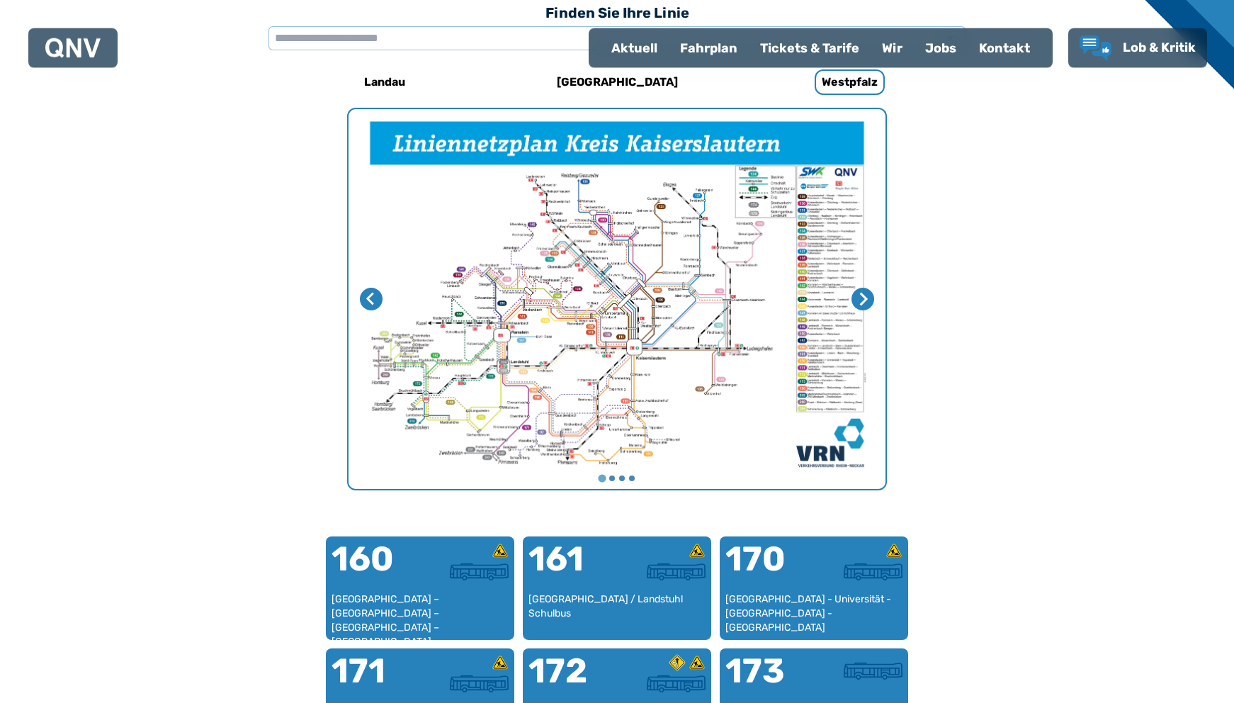
scroll to position [436, 0]
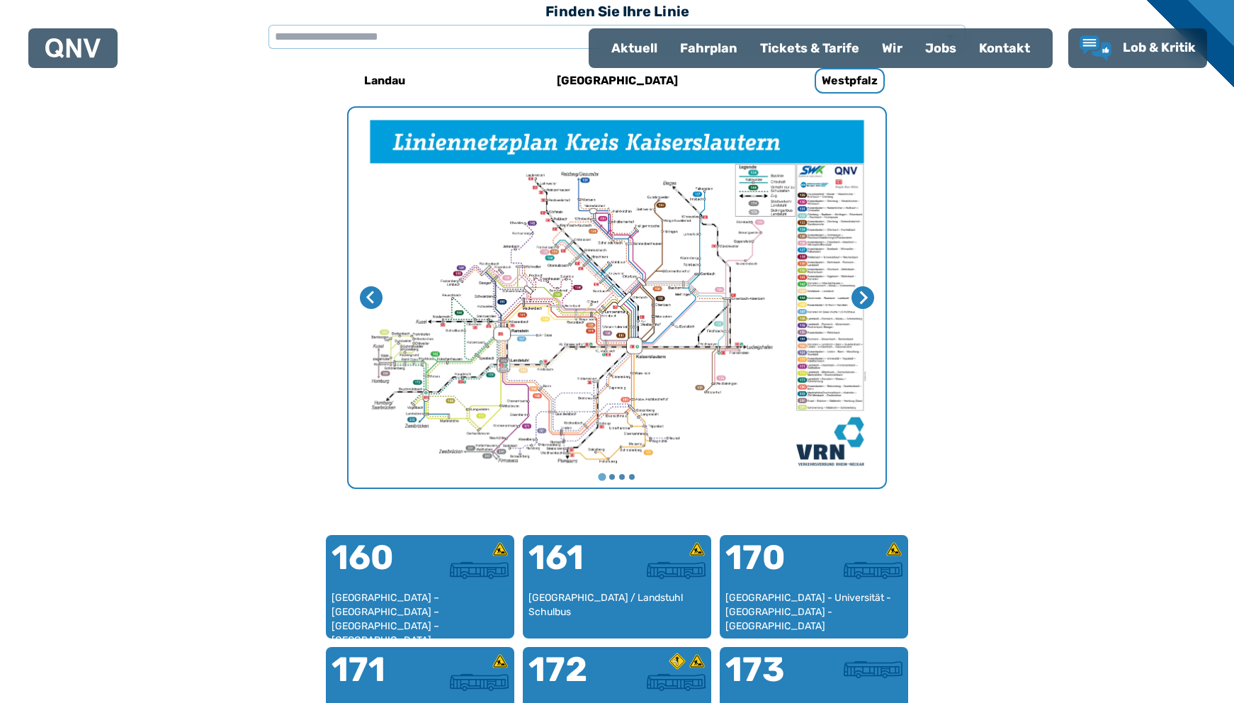
click at [710, 47] on div "Fahrplan" at bounding box center [709, 48] width 80 height 37
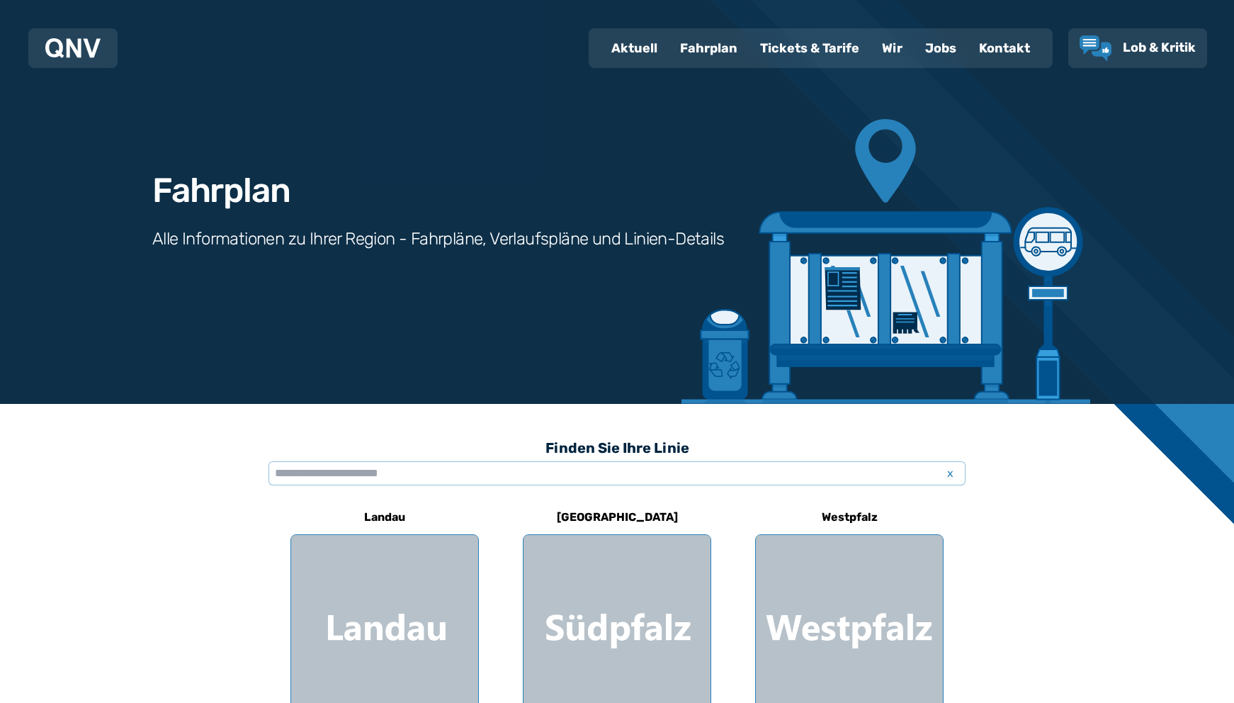
scroll to position [436, 0]
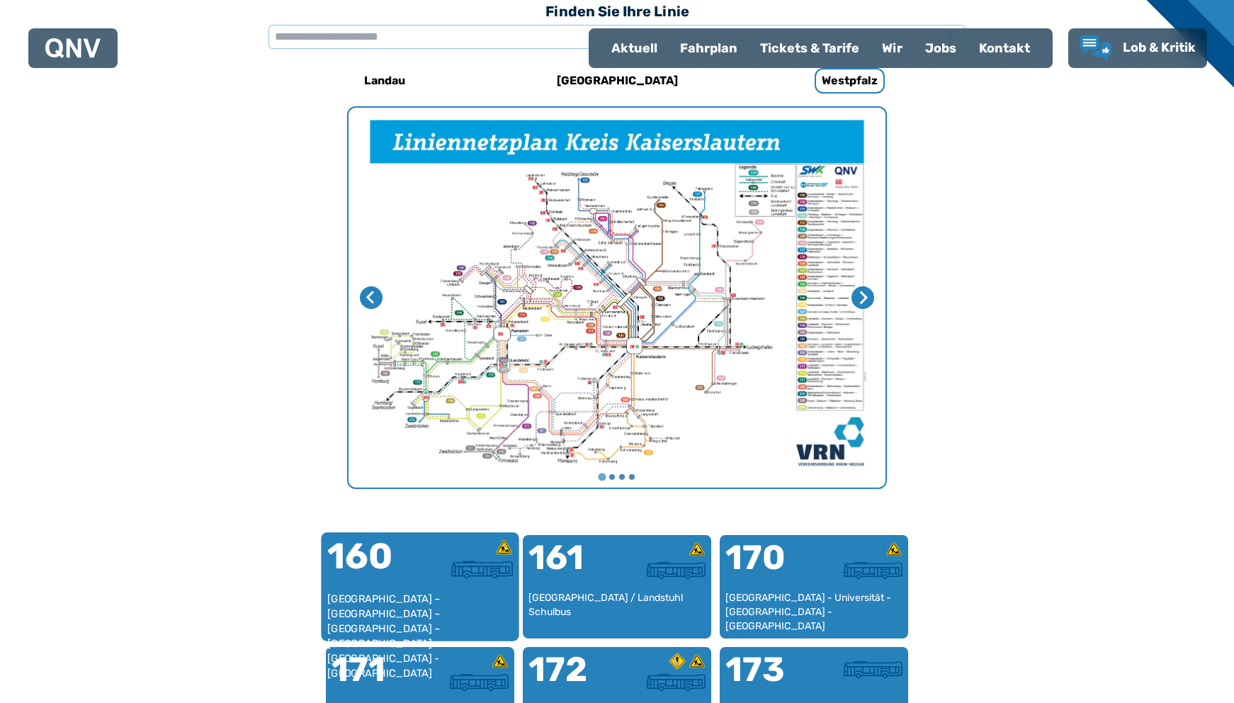
click at [425, 590] on div at bounding box center [466, 564] width 93 height 53
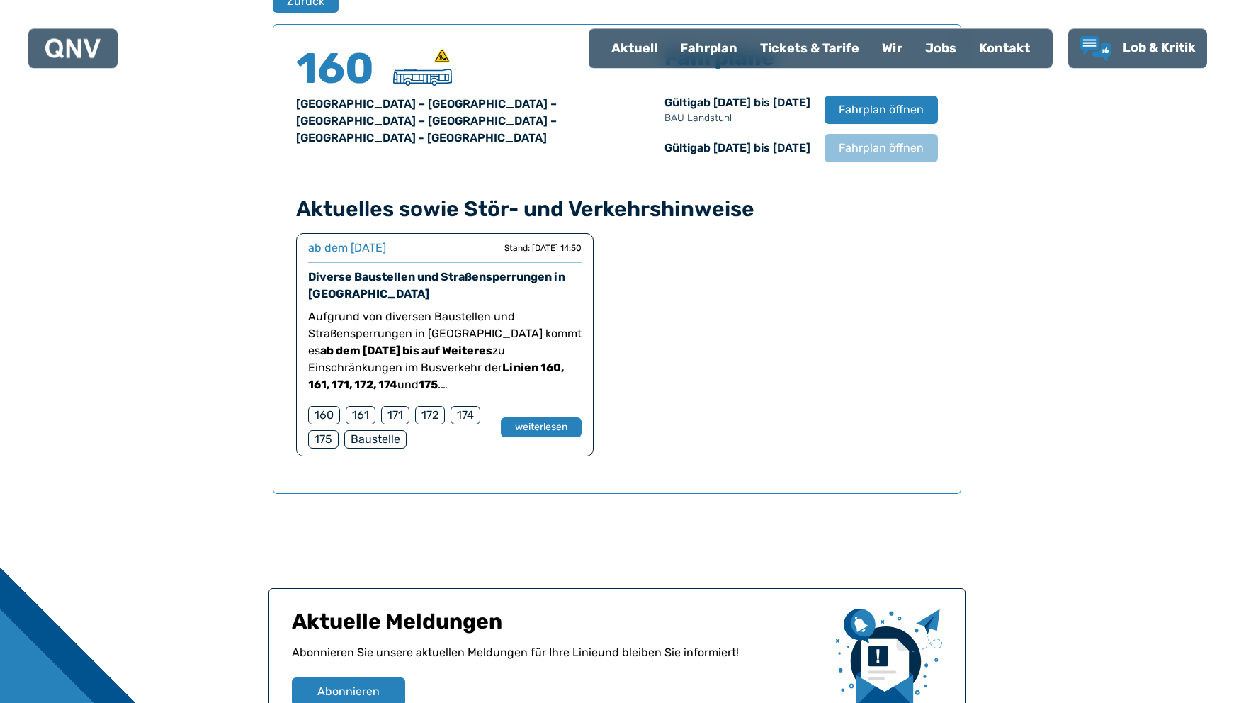
scroll to position [934, 0]
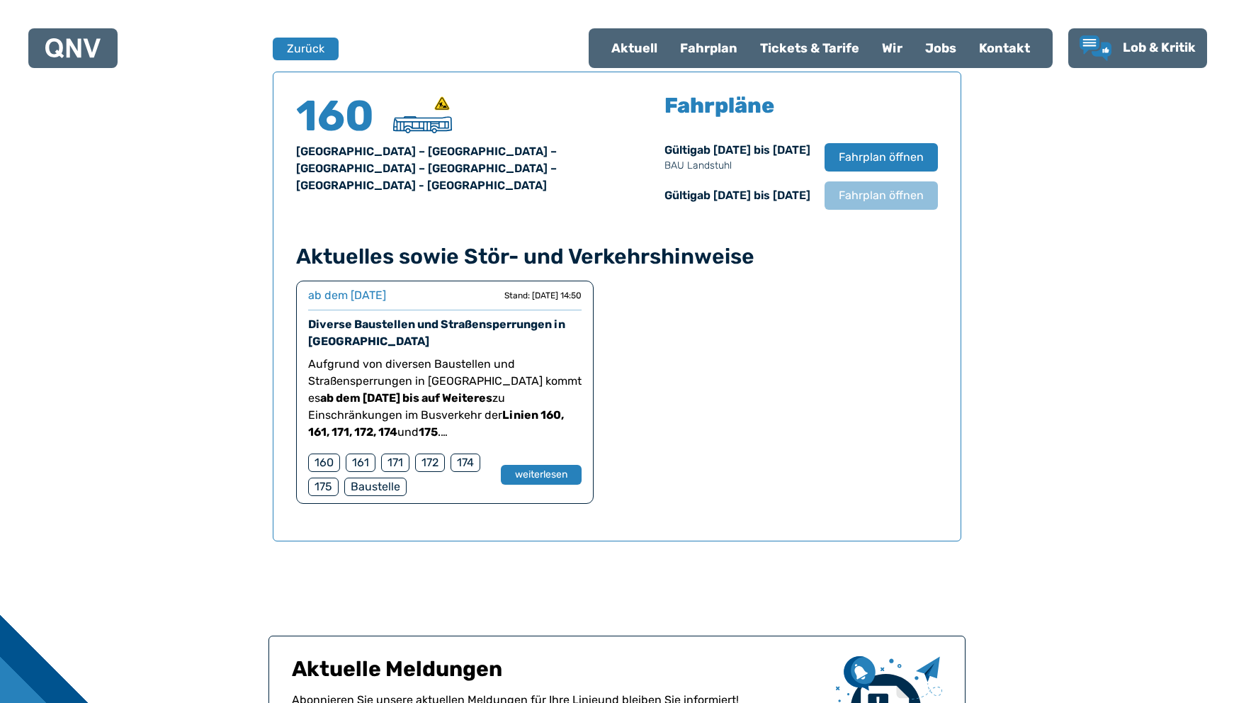
click at [330, 461] on div "160" at bounding box center [324, 462] width 32 height 18
click at [329, 461] on div "160" at bounding box center [324, 462] width 32 height 18
click at [549, 477] on button "weiterlesen" at bounding box center [541, 475] width 82 height 21
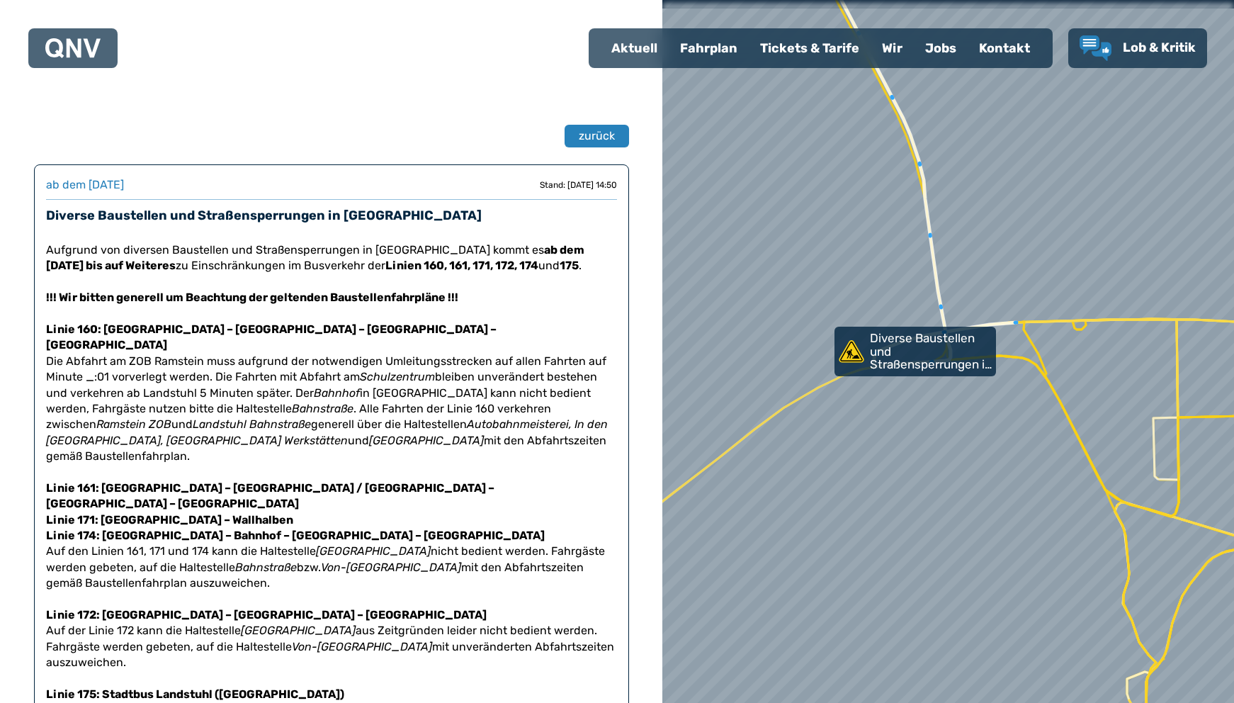
click at [93, 329] on strong "Linie 160: [GEOGRAPHIC_DATA] – [GEOGRAPHIC_DATA] – [GEOGRAPHIC_DATA] – [GEOGRAP…" at bounding box center [271, 336] width 451 height 29
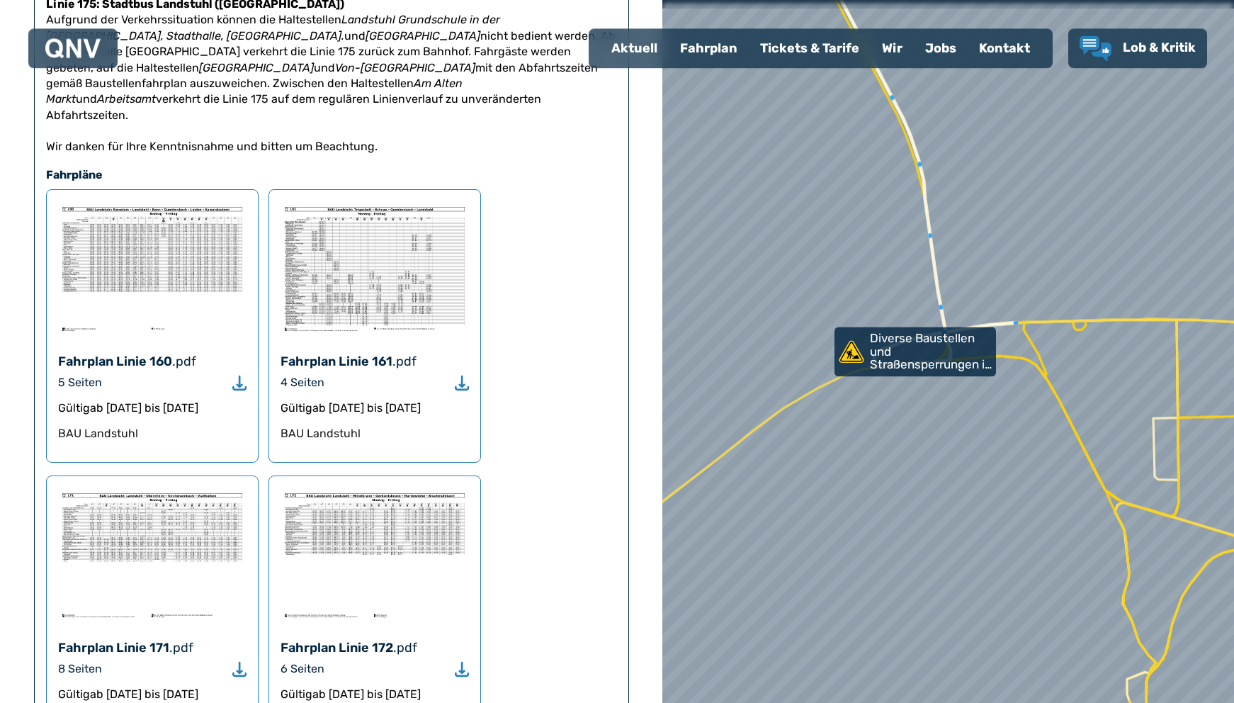
scroll to position [723, 0]
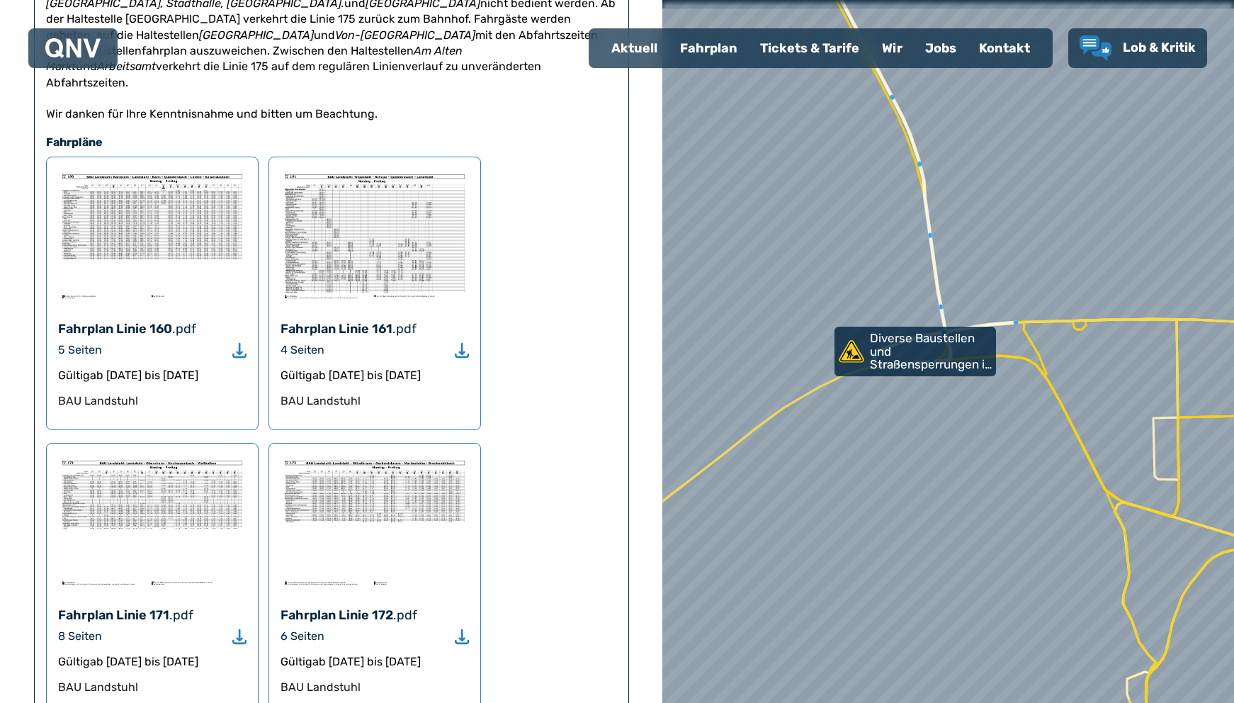
click at [237, 342] on icon "Download" at bounding box center [239, 350] width 14 height 16
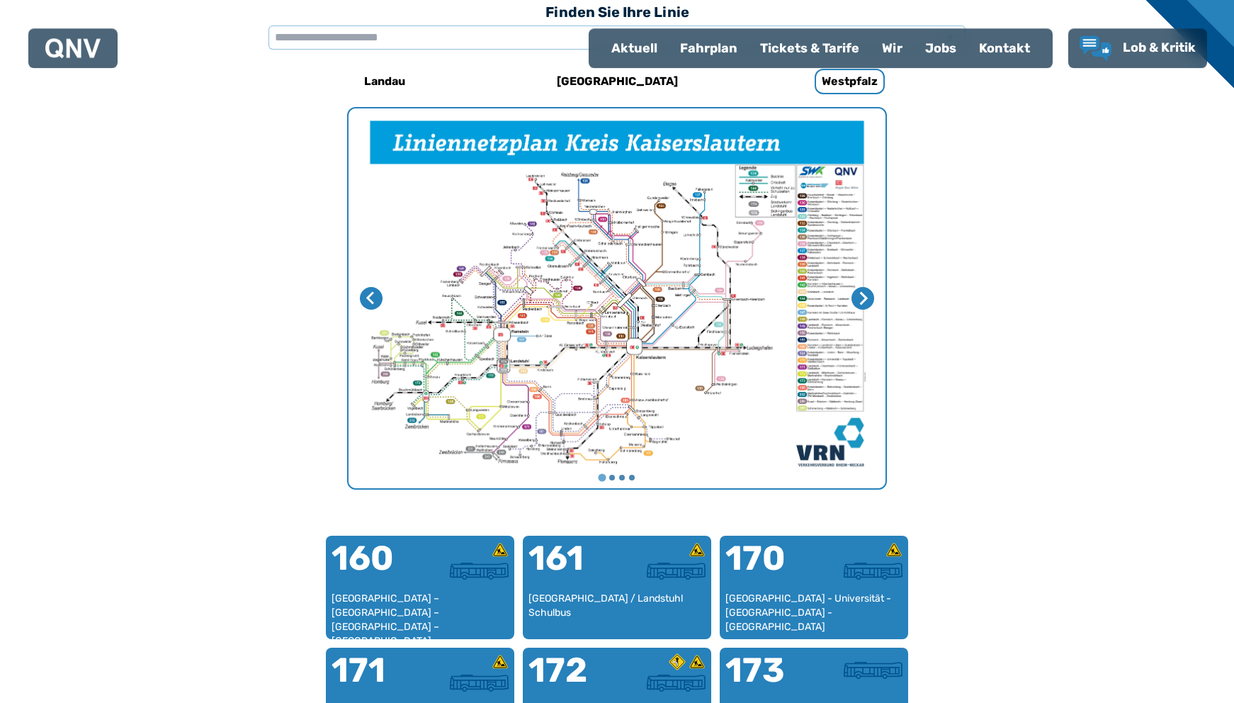
scroll to position [436, 0]
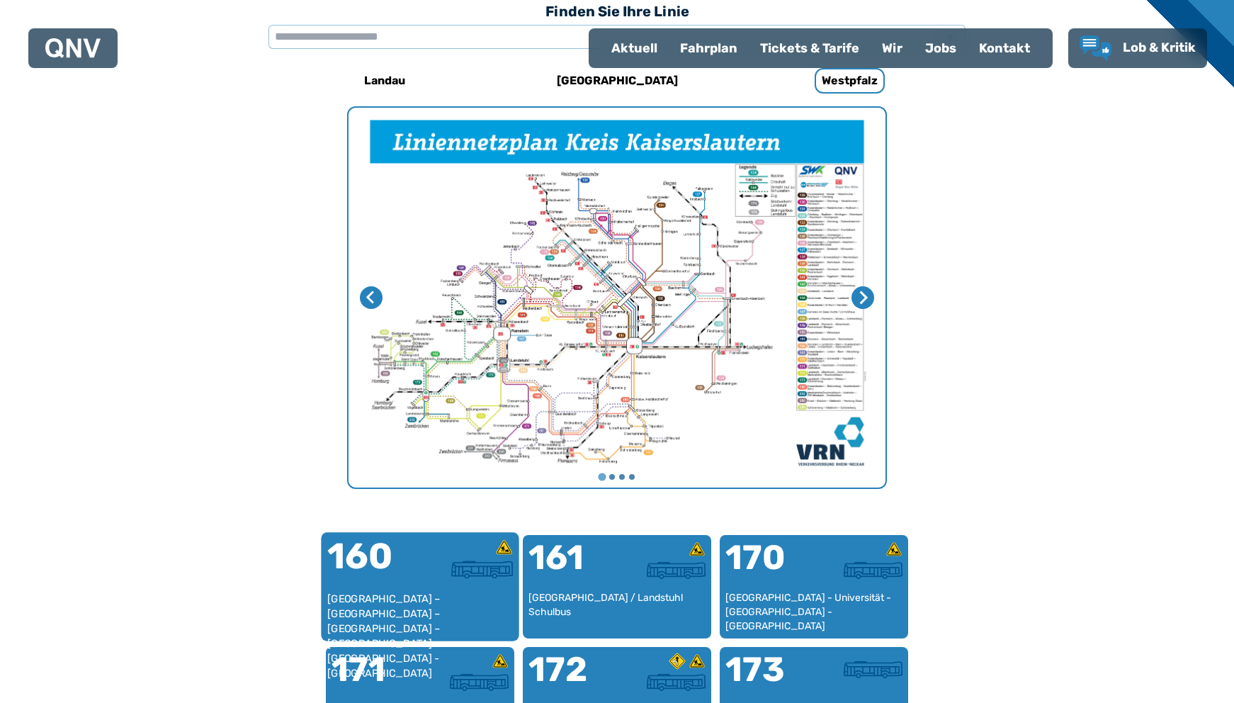
click at [408, 582] on div "160" at bounding box center [373, 564] width 93 height 53
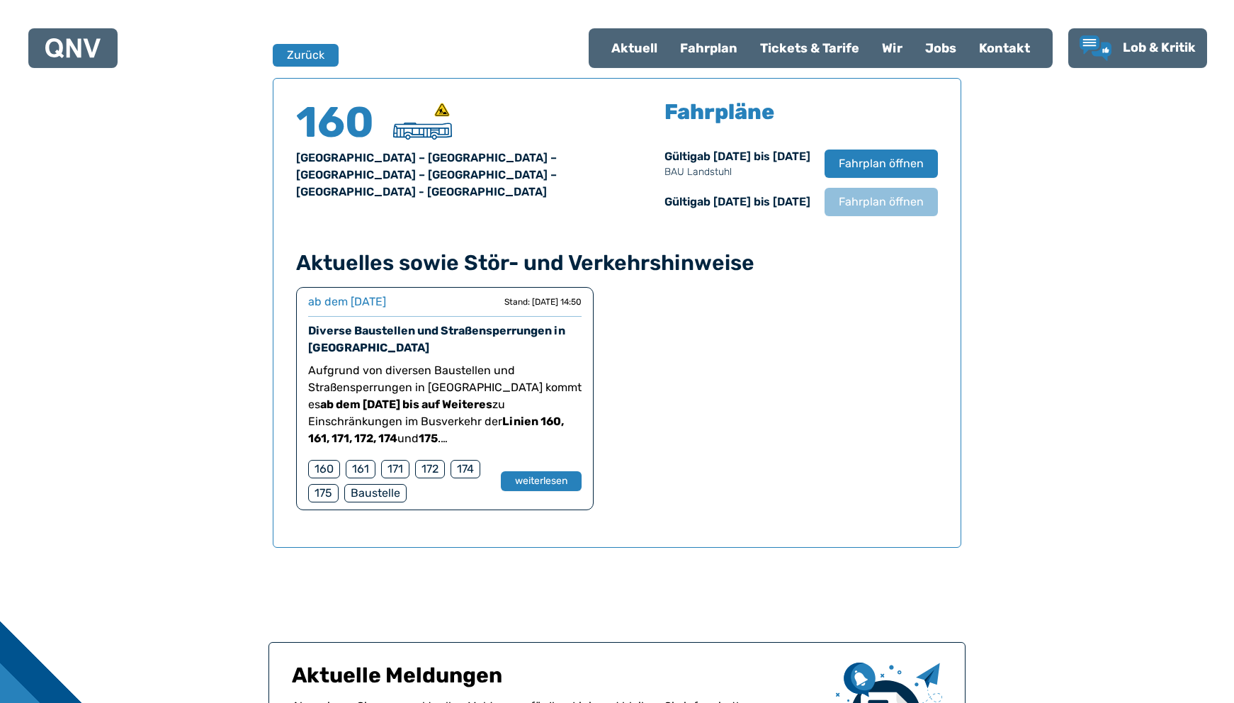
scroll to position [934, 0]
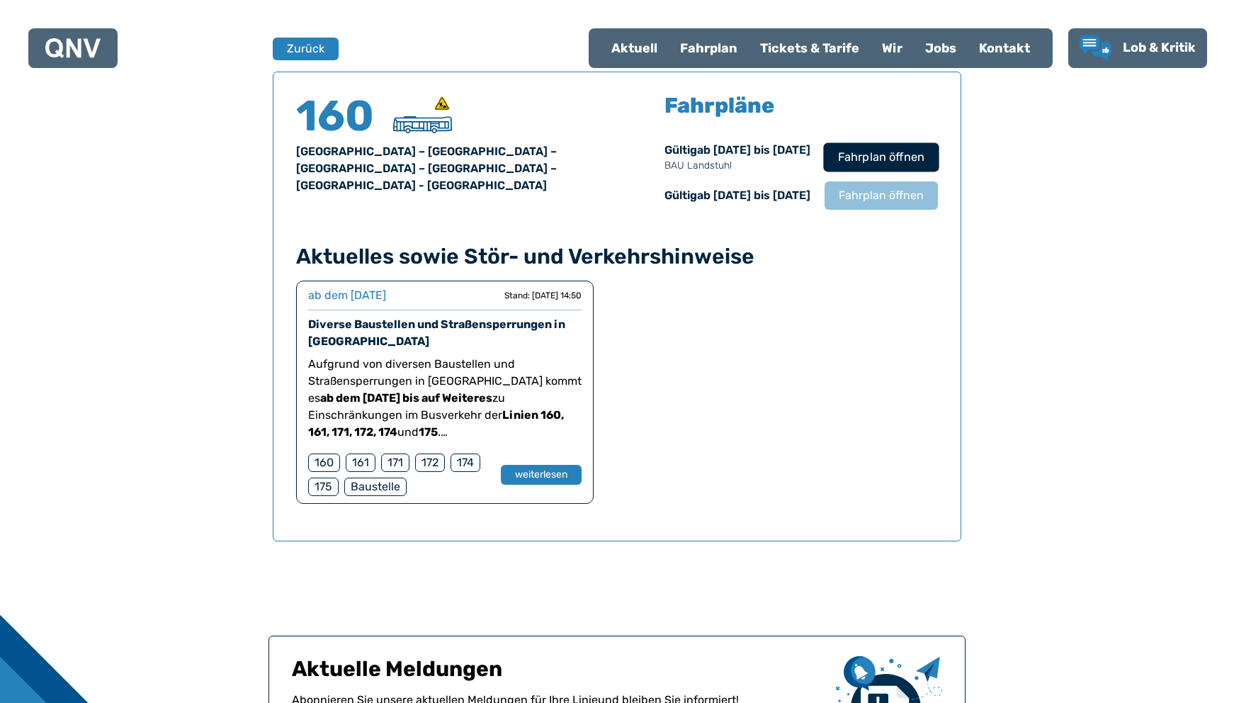
click at [893, 150] on span "Fahrplan öffnen" at bounding box center [881, 157] width 86 height 17
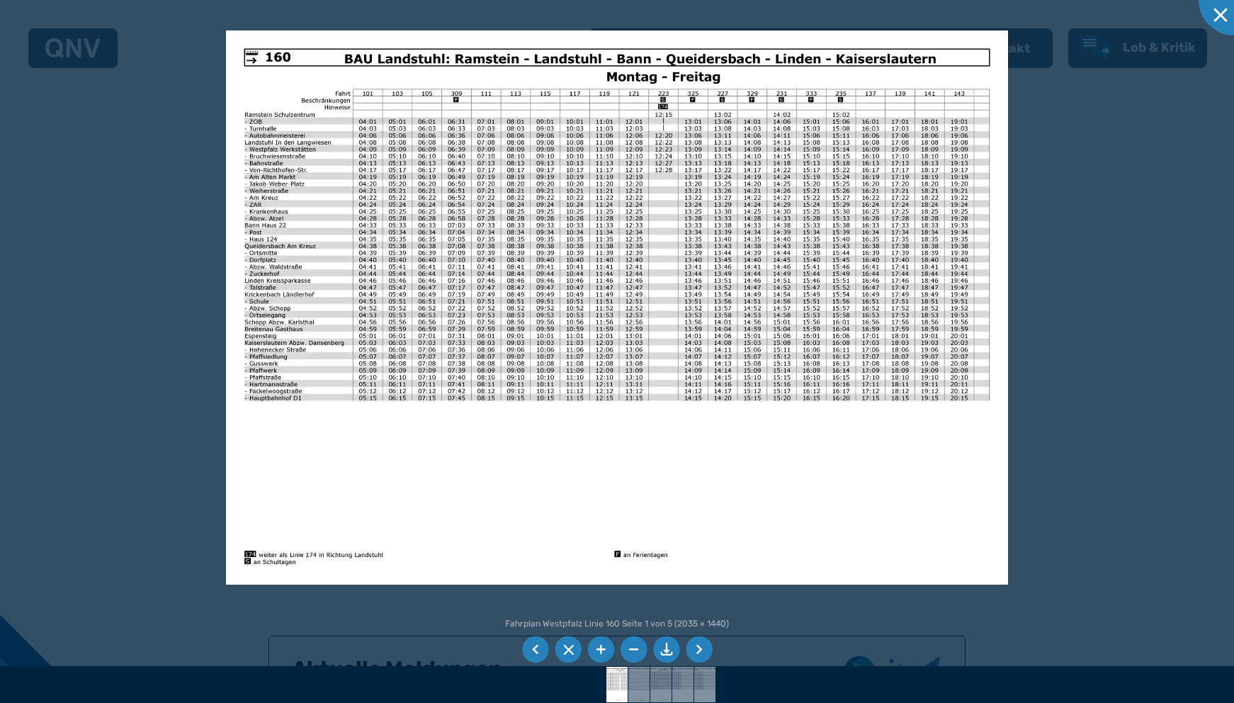
click at [409, 509] on img at bounding box center [617, 306] width 782 height 553
click at [137, 337] on div at bounding box center [617, 351] width 1234 height 703
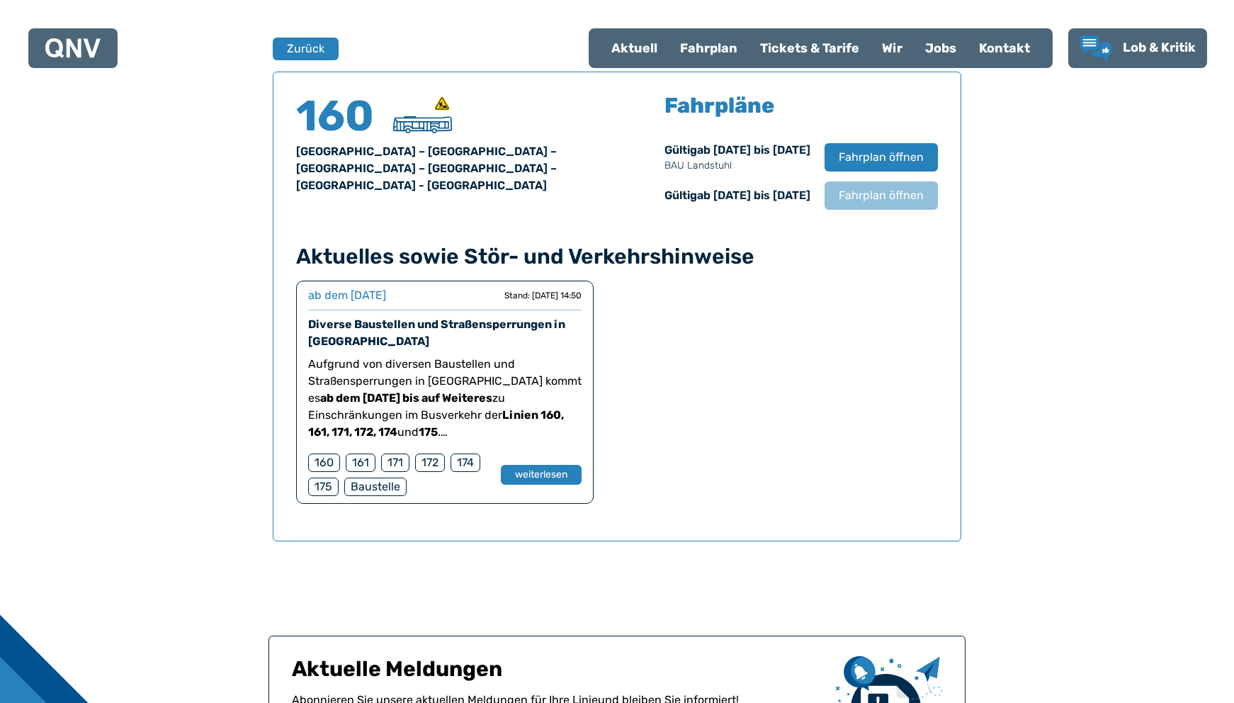
click at [322, 463] on div "160" at bounding box center [324, 462] width 32 height 18
click at [322, 461] on div "160" at bounding box center [324, 462] width 32 height 18
click at [535, 473] on button "weiterlesen" at bounding box center [541, 475] width 82 height 21
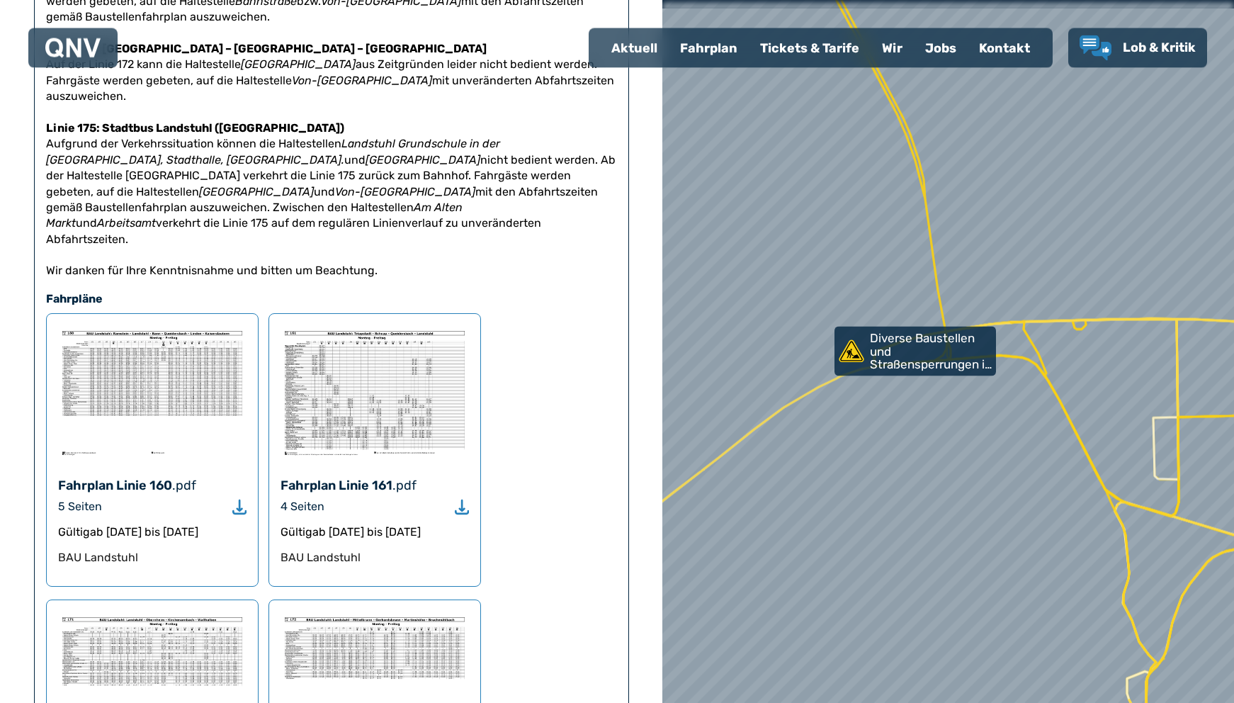
scroll to position [578, 0]
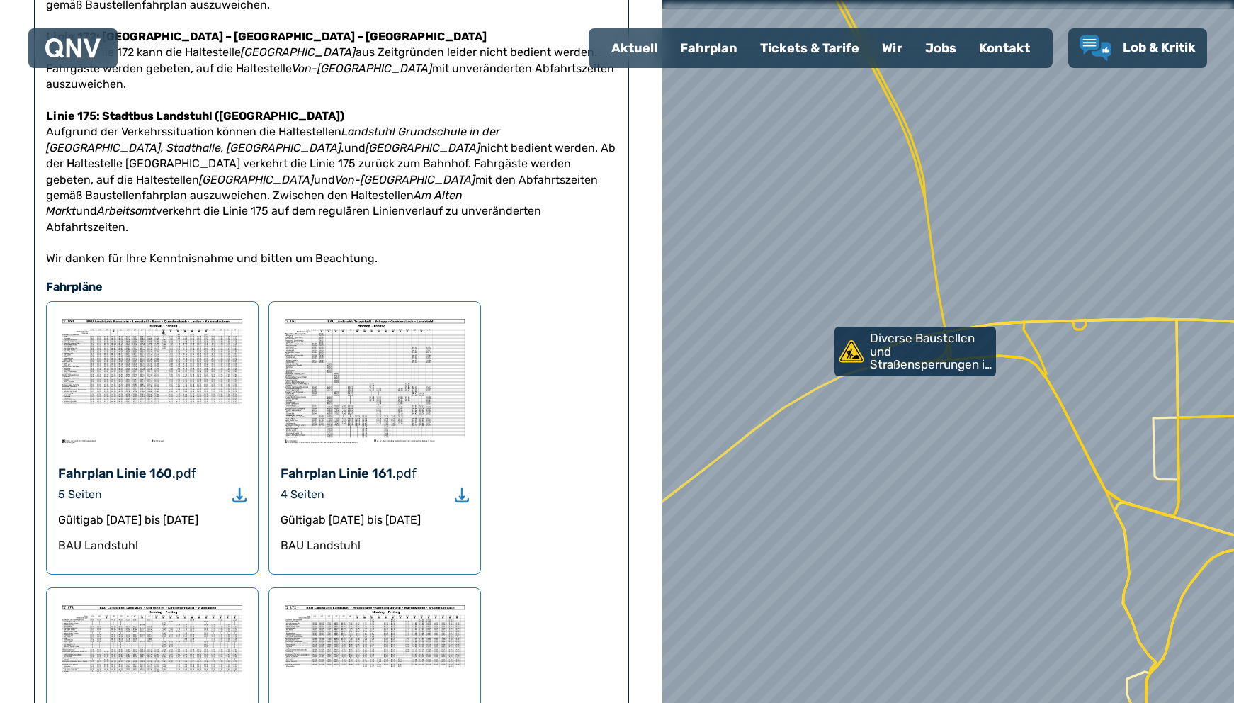
click at [67, 486] on div "5 Seiten" at bounding box center [80, 494] width 44 height 17
click at [242, 487] on use "Download" at bounding box center [239, 494] width 14 height 15
